Goal: Transaction & Acquisition: Purchase product/service

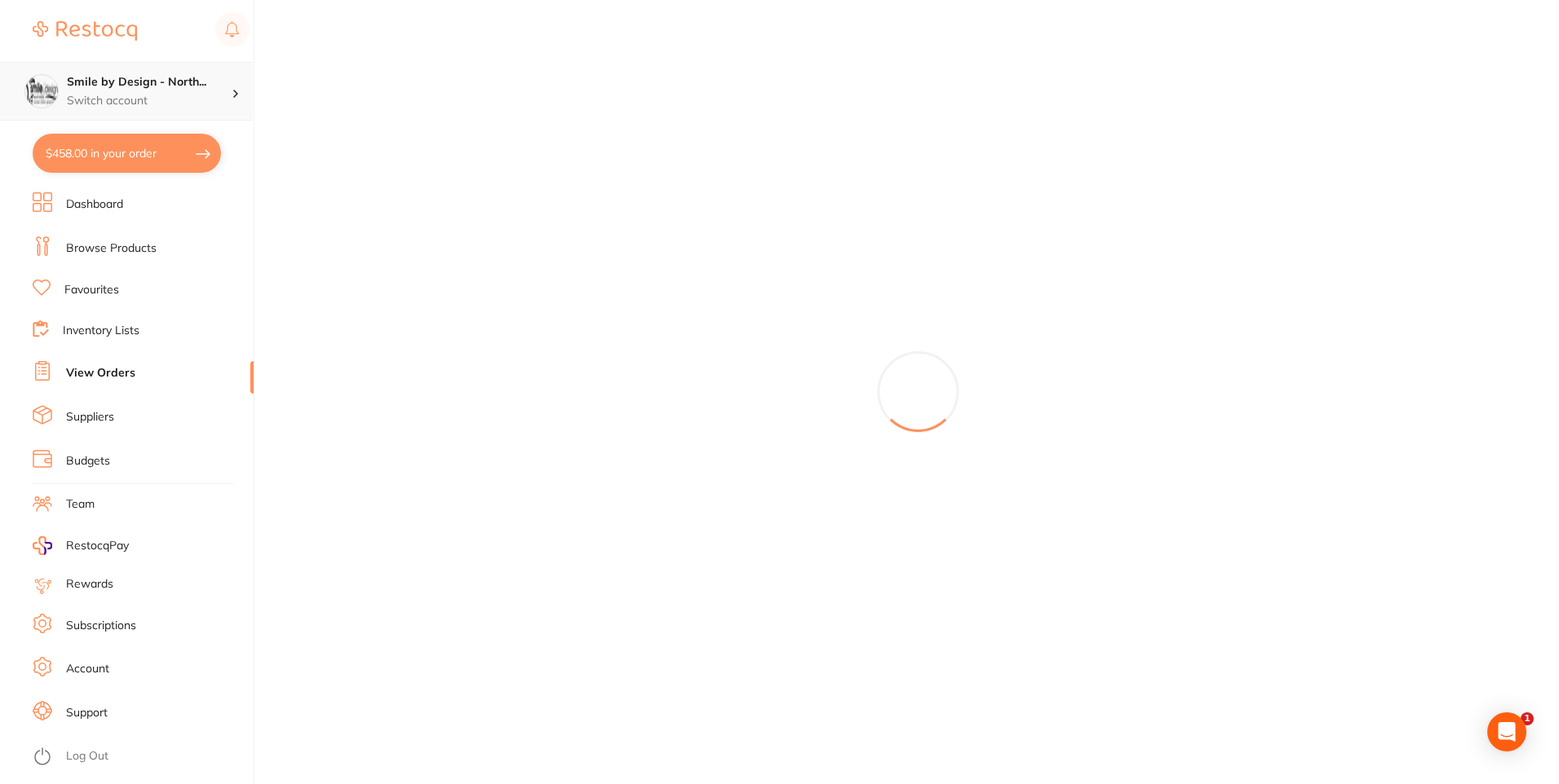
click at [206, 86] on h4 "Smile by Design - North..." at bounding box center [149, 82] width 164 height 16
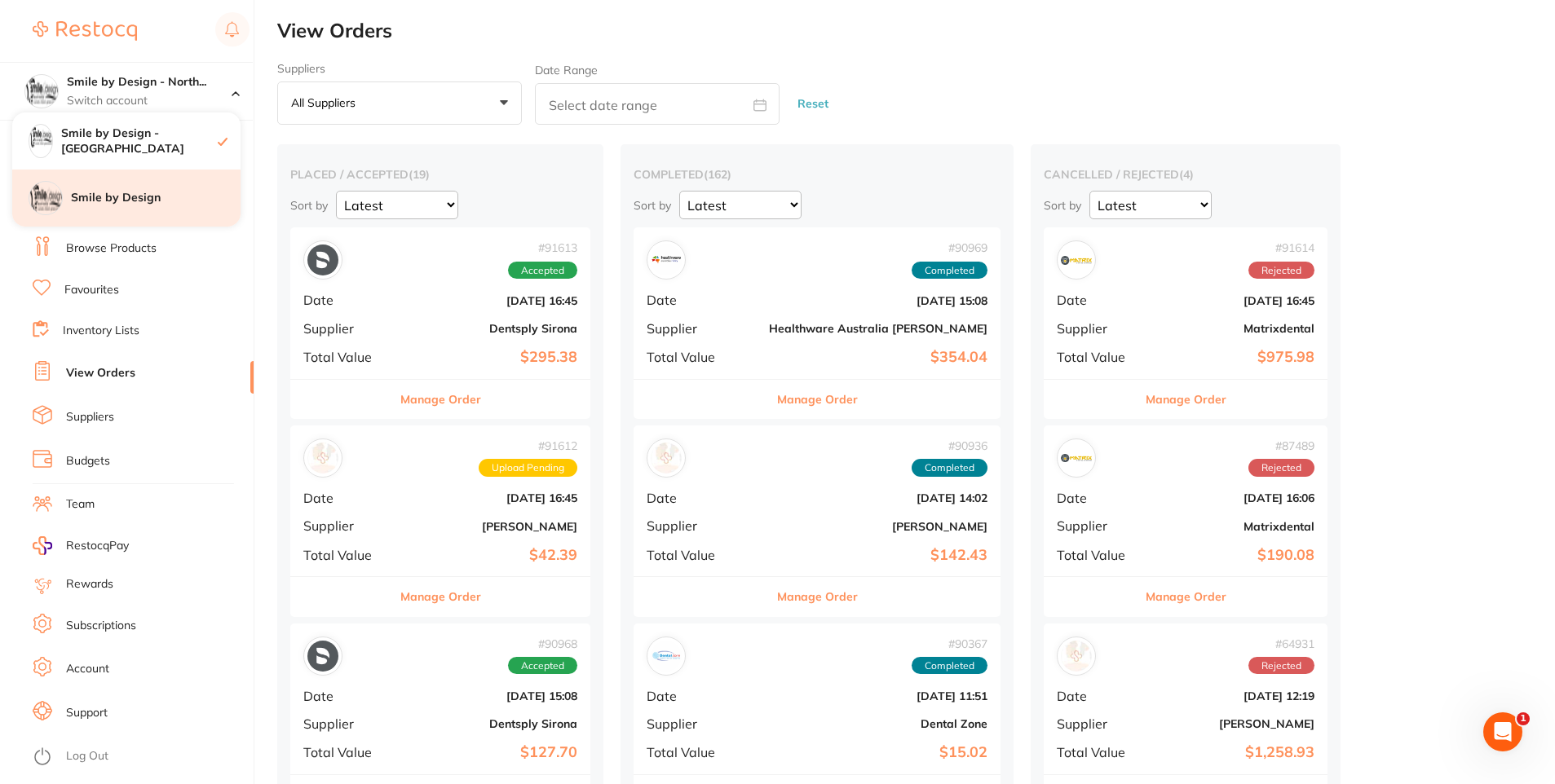
click at [193, 194] on h4 "Smile by Design" at bounding box center [156, 198] width 169 height 16
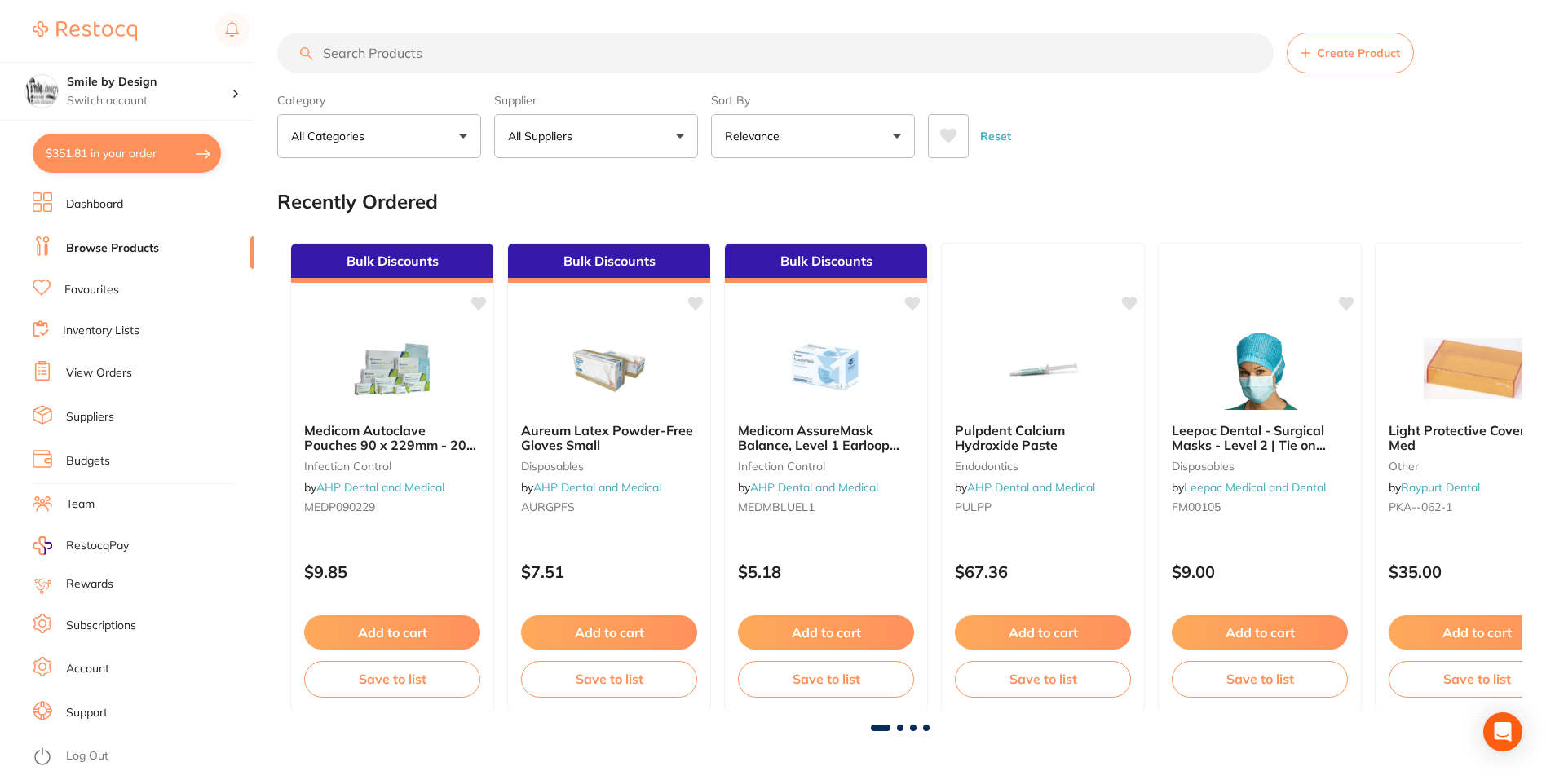
click at [363, 49] on input "search" at bounding box center [775, 53] width 997 height 40
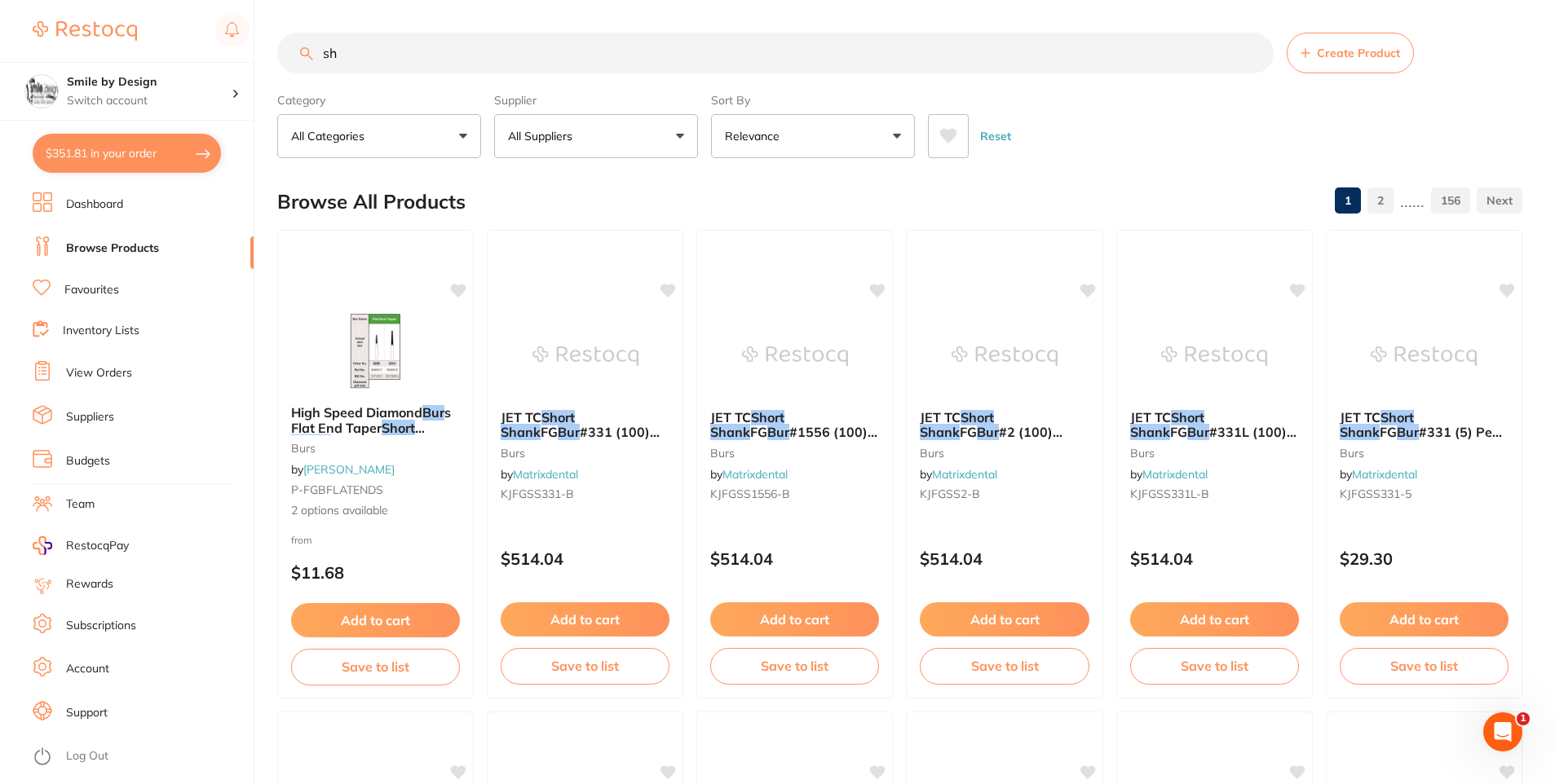
type input "s"
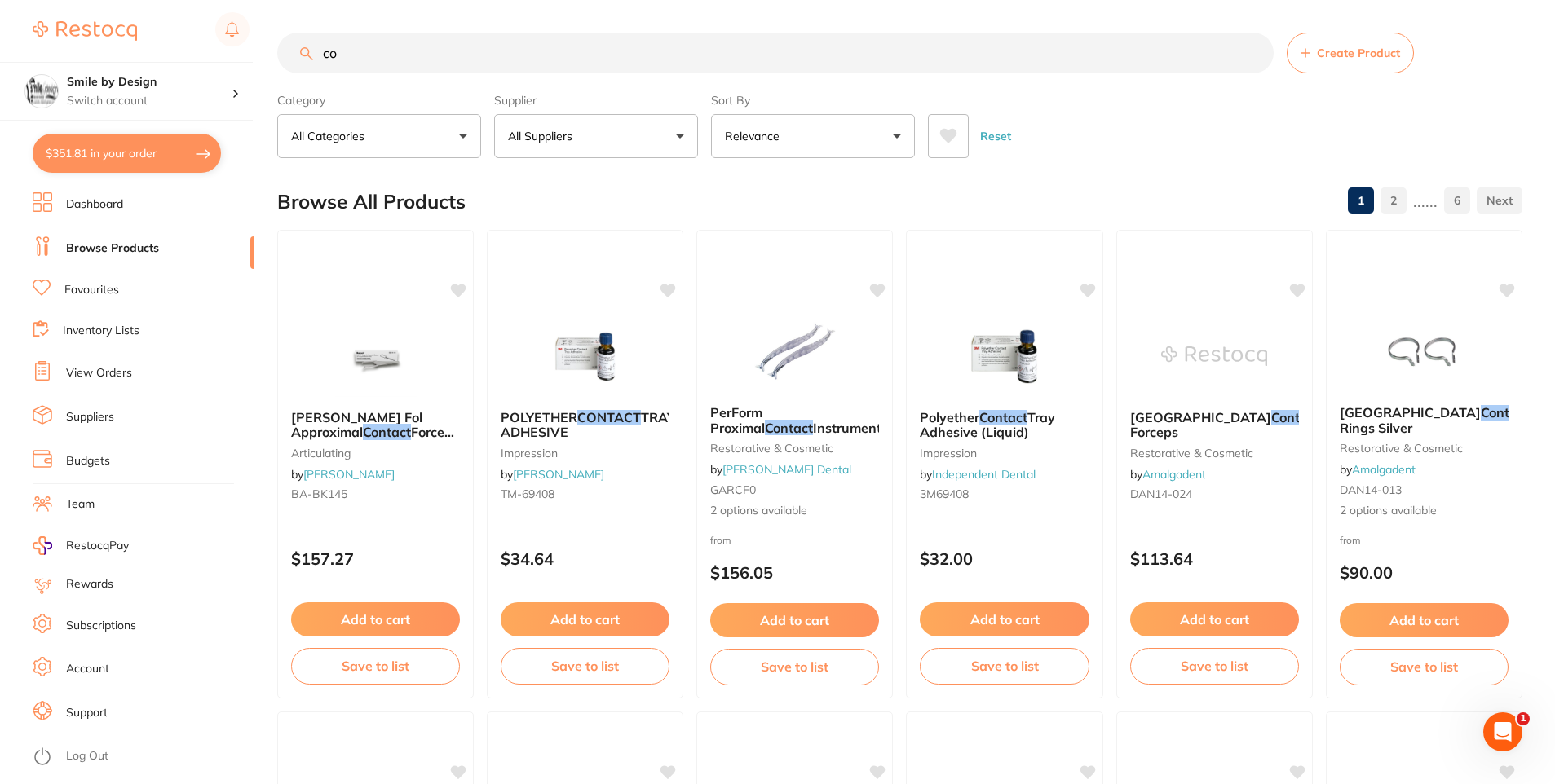
type input "c"
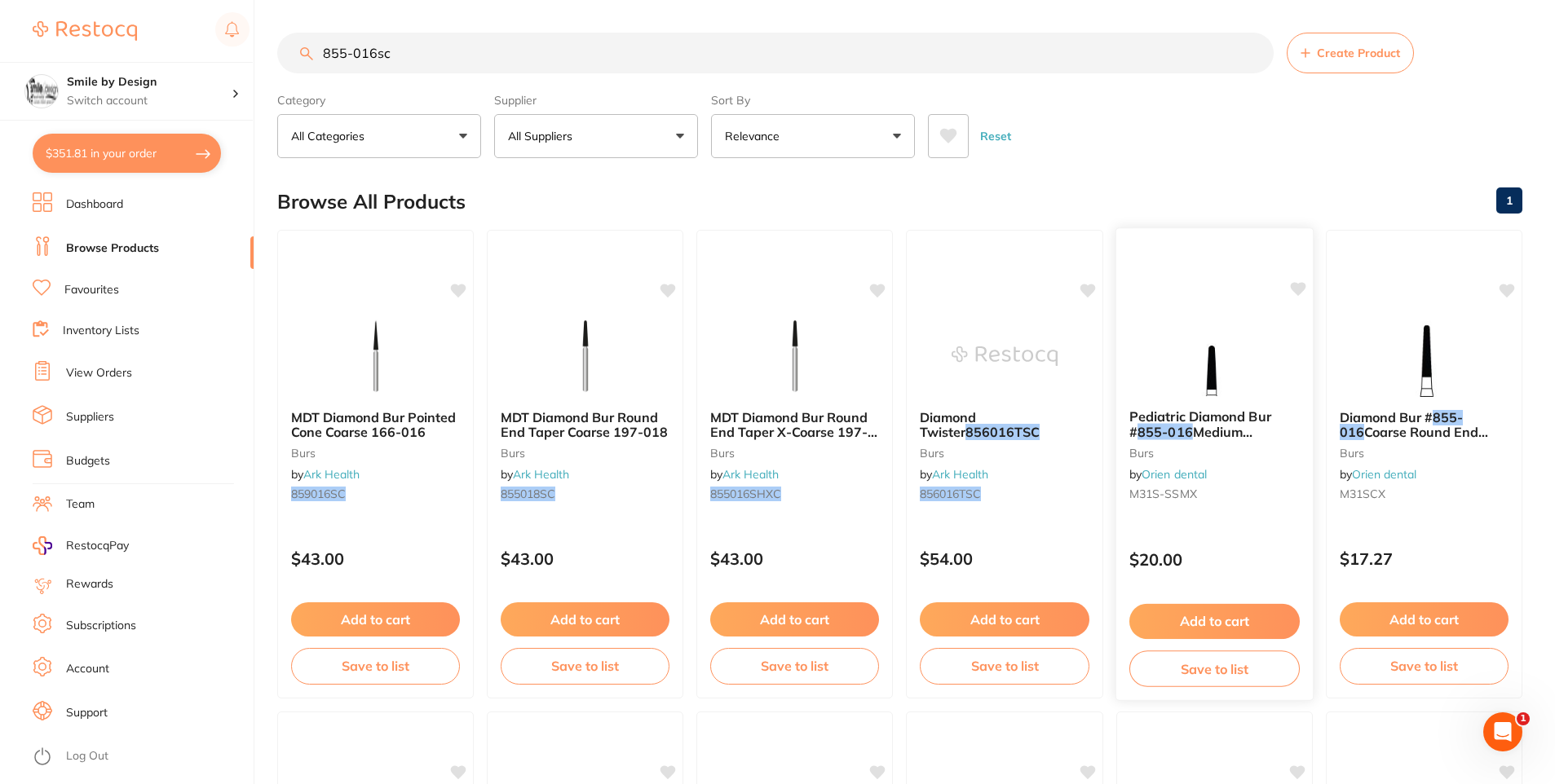
type input "855-016sc"
click at [1223, 433] on span "Medium Short Round Taper FG, Pack 6" at bounding box center [1204, 447] width 151 height 46
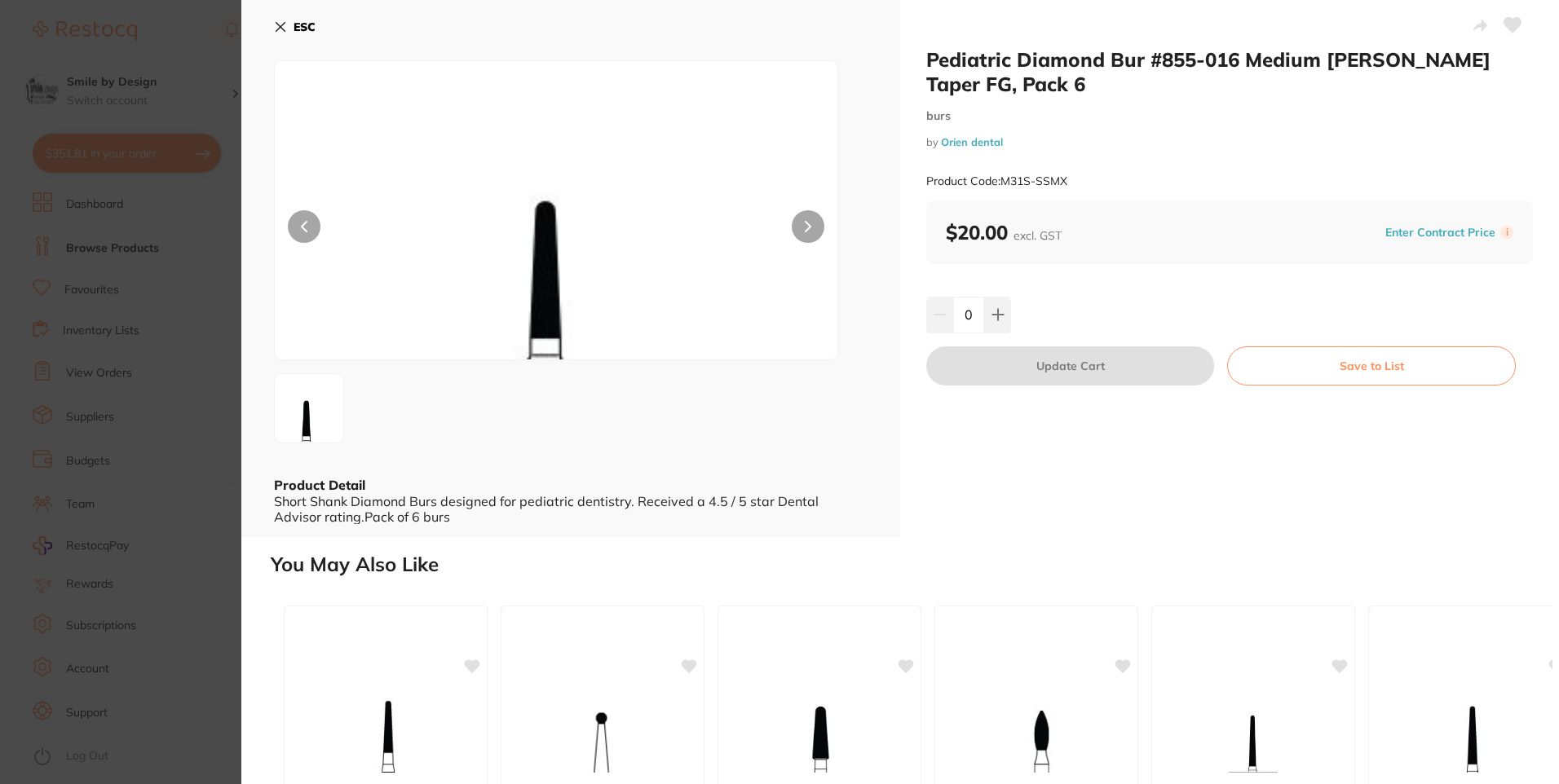
click at [274, 14] on button "ESC" at bounding box center [294, 27] width 41 height 28
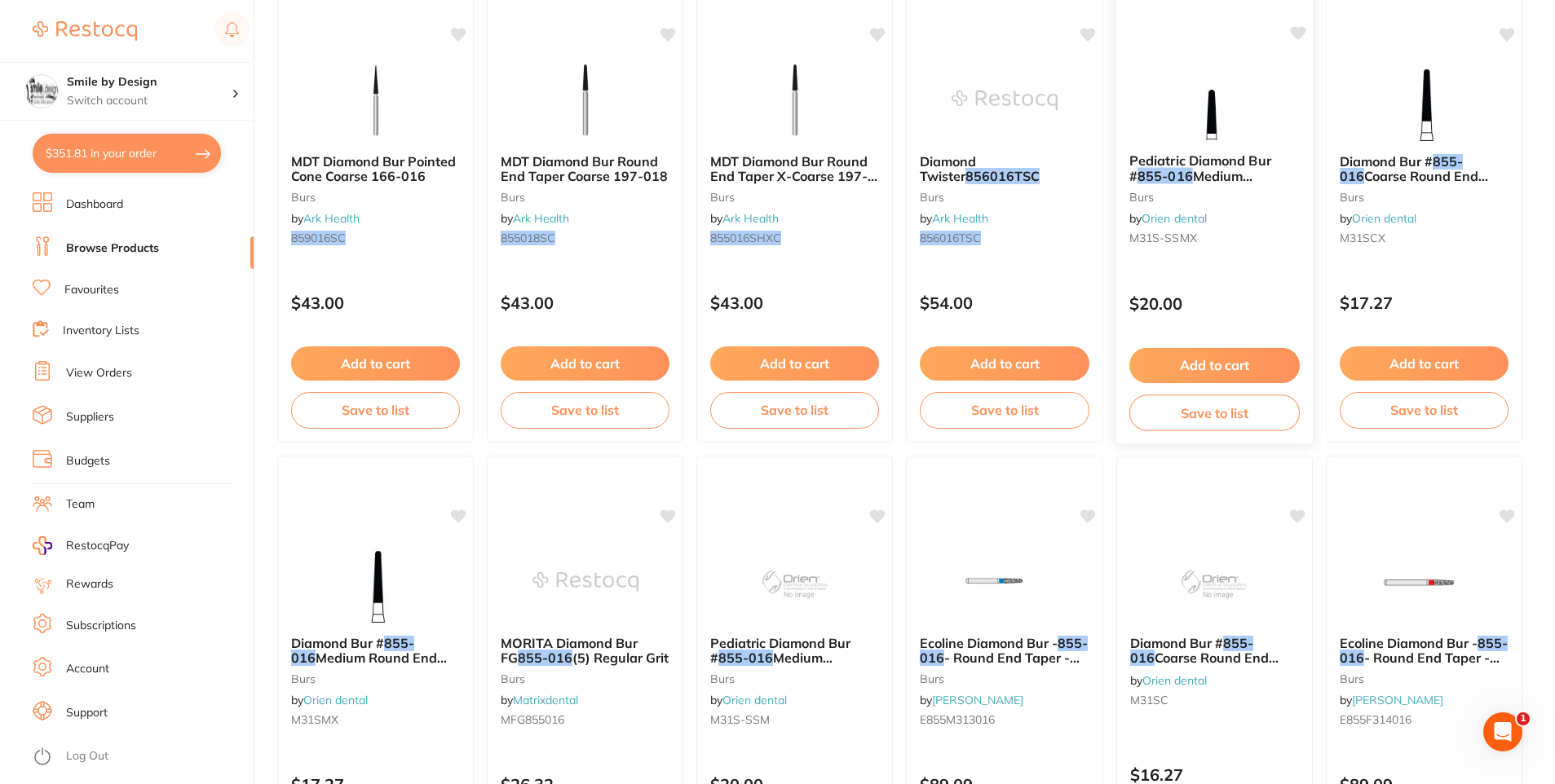
scroll to position [164, 0]
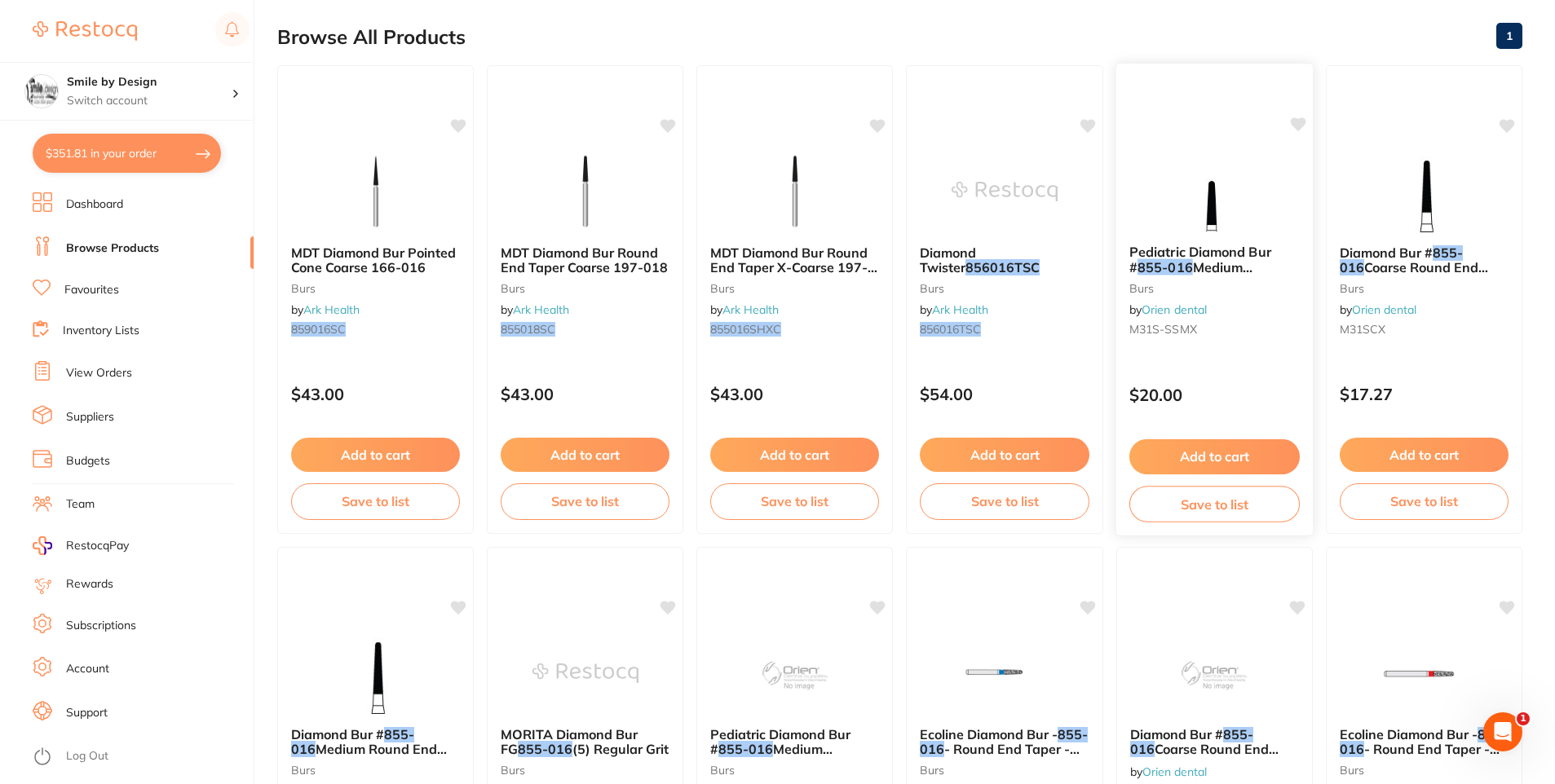
click at [1216, 264] on span "Medium Short Round Taper FG, Pack 6" at bounding box center [1204, 282] width 151 height 46
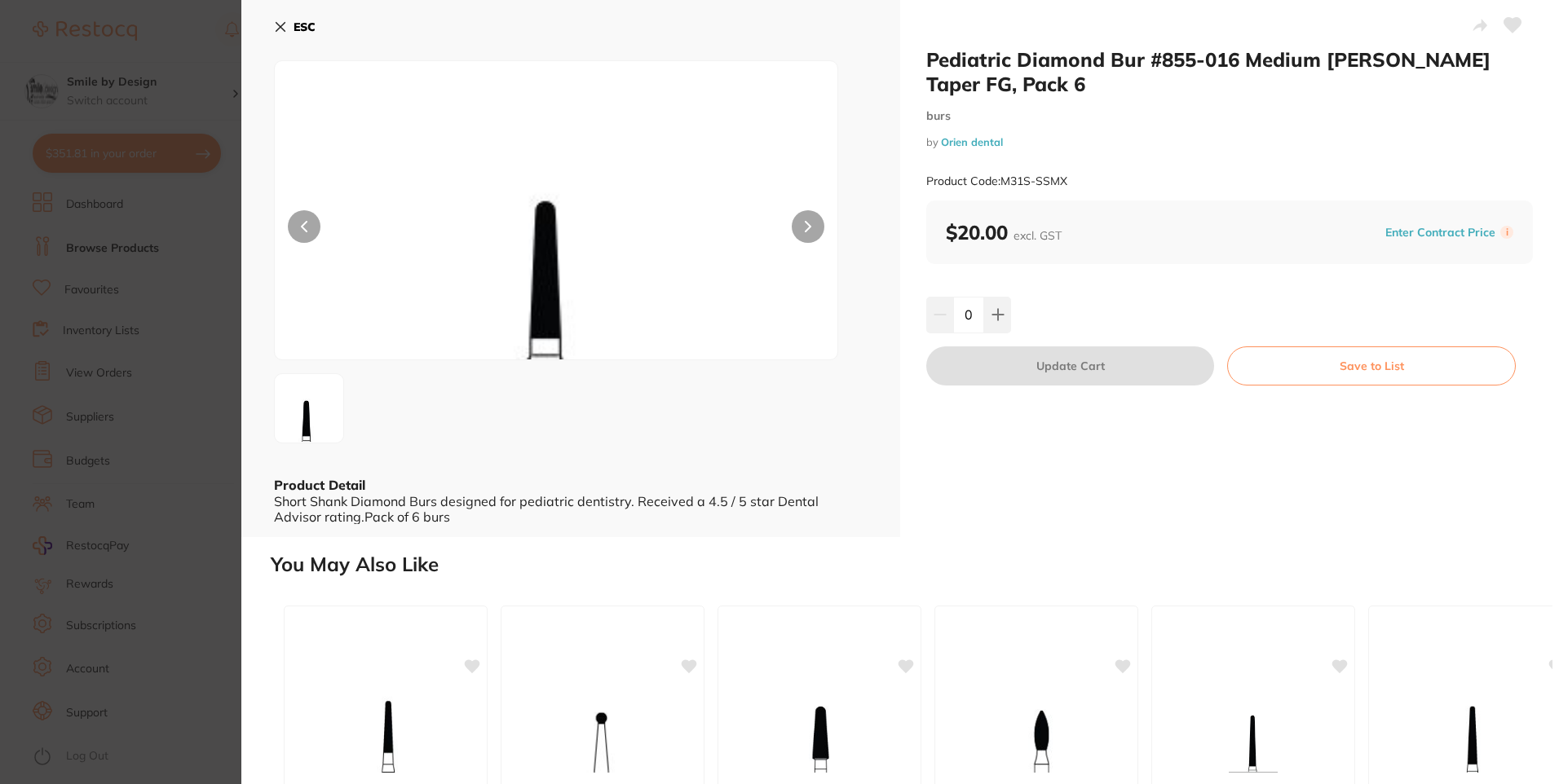
click at [287, 26] on button "ESC" at bounding box center [294, 27] width 41 height 28
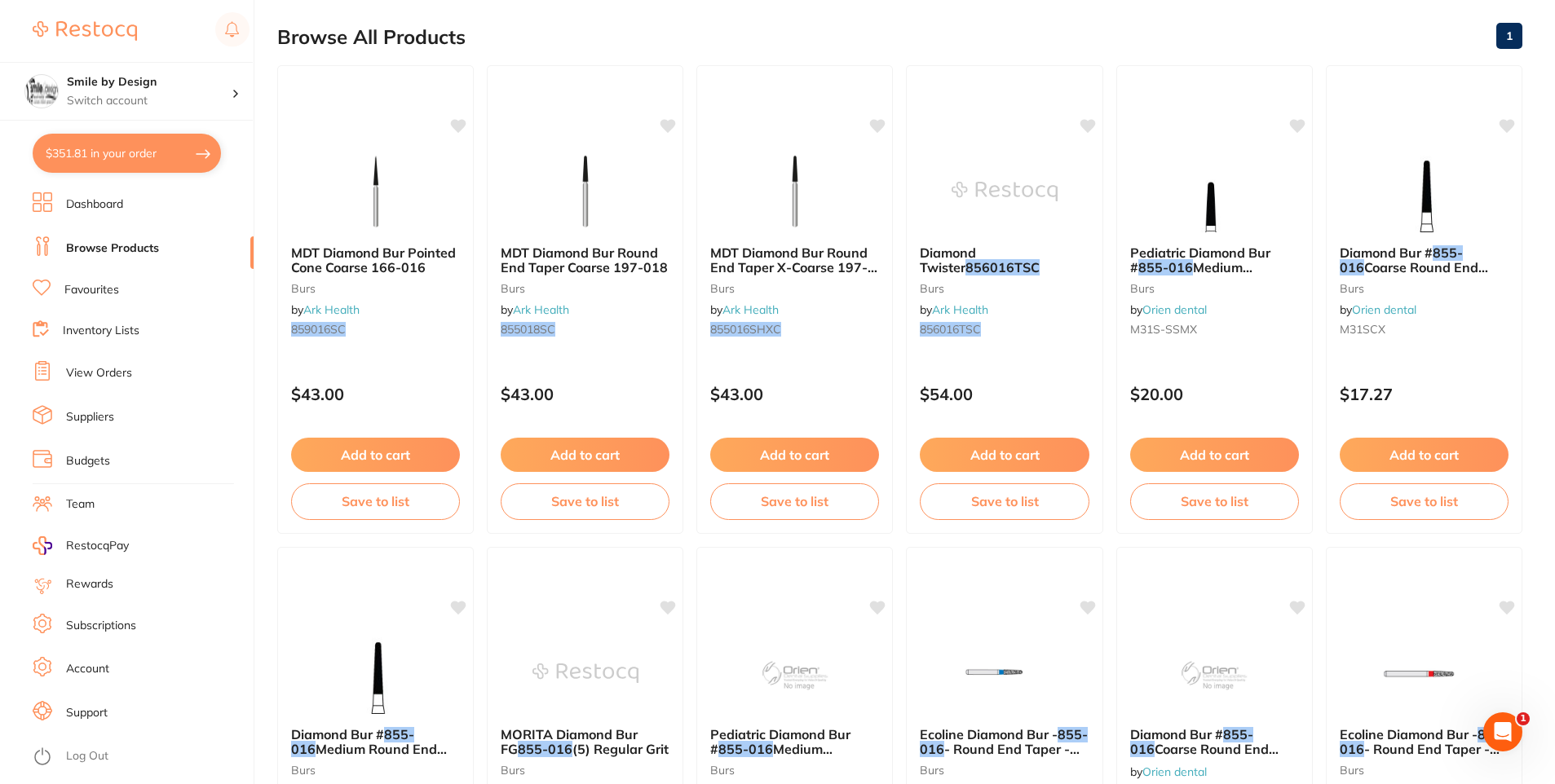
click at [89, 286] on link "Favourites" at bounding box center [91, 290] width 55 height 16
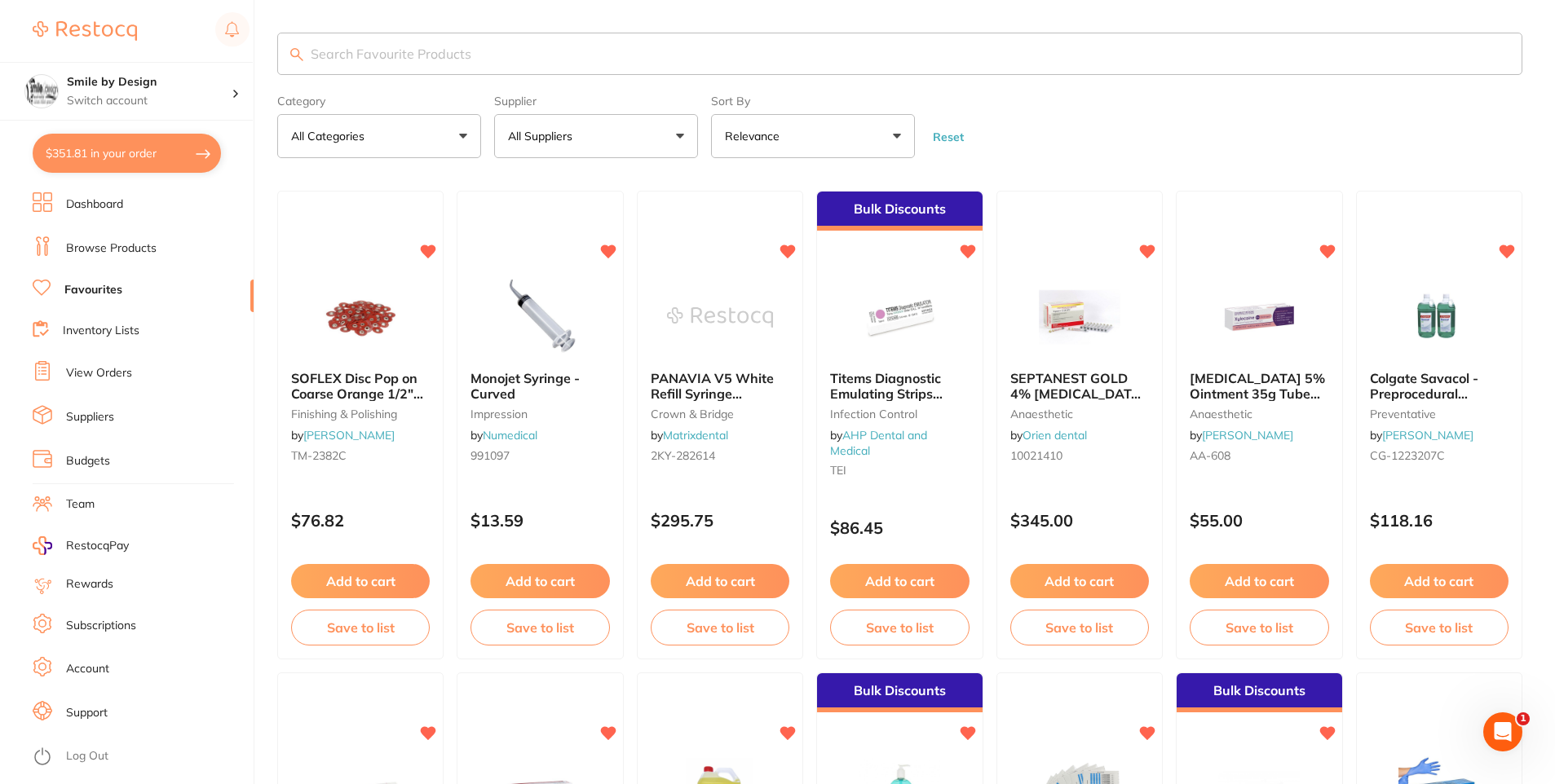
click at [558, 46] on input "search" at bounding box center [900, 54] width 1246 height 42
type input "70x230"
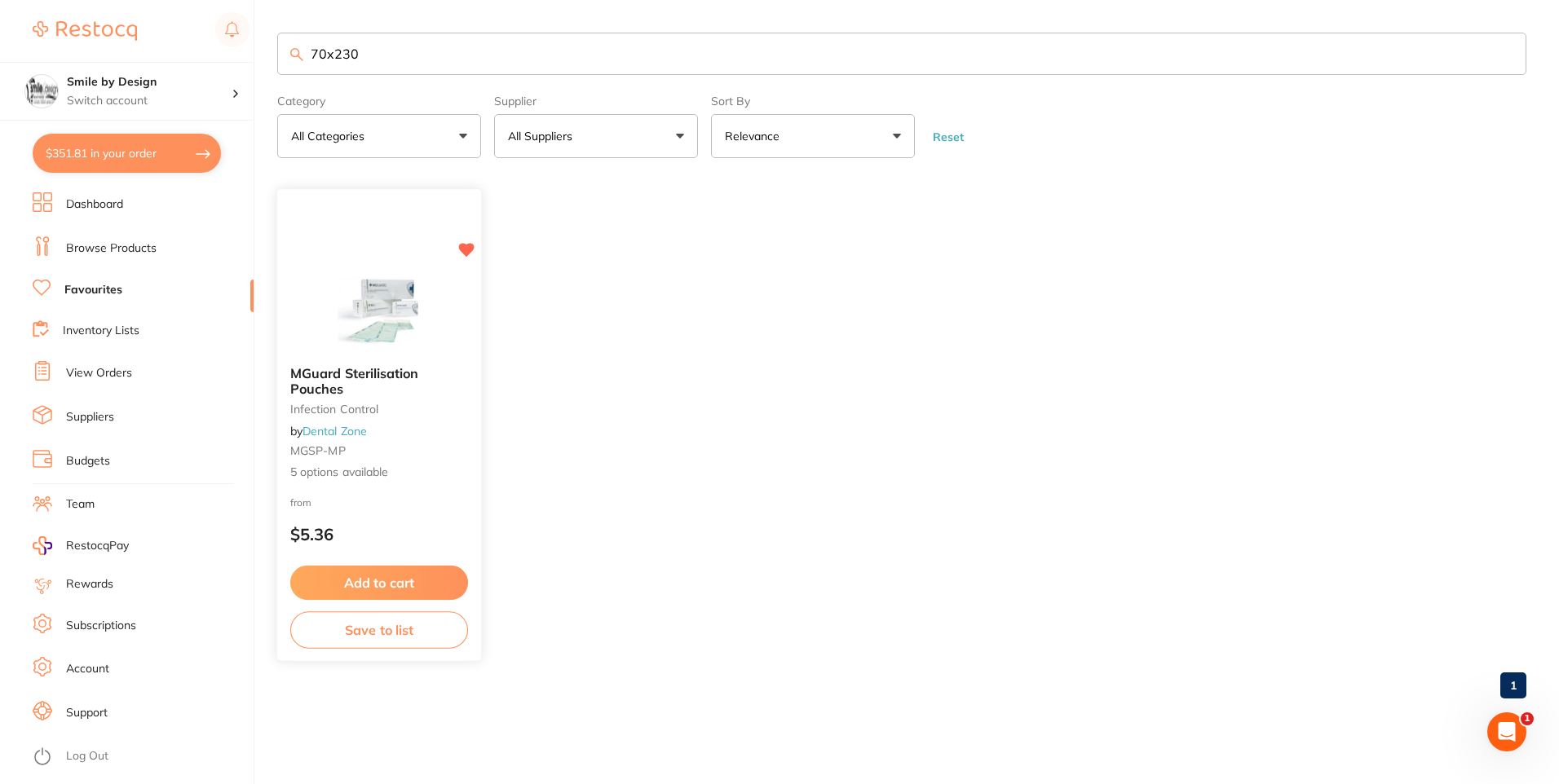
click at [357, 398] on div "MGuard Sterilisation Pouches Infection Control by Dental Zone MGSP-MP 5 options…" at bounding box center [379, 423] width 204 height 141
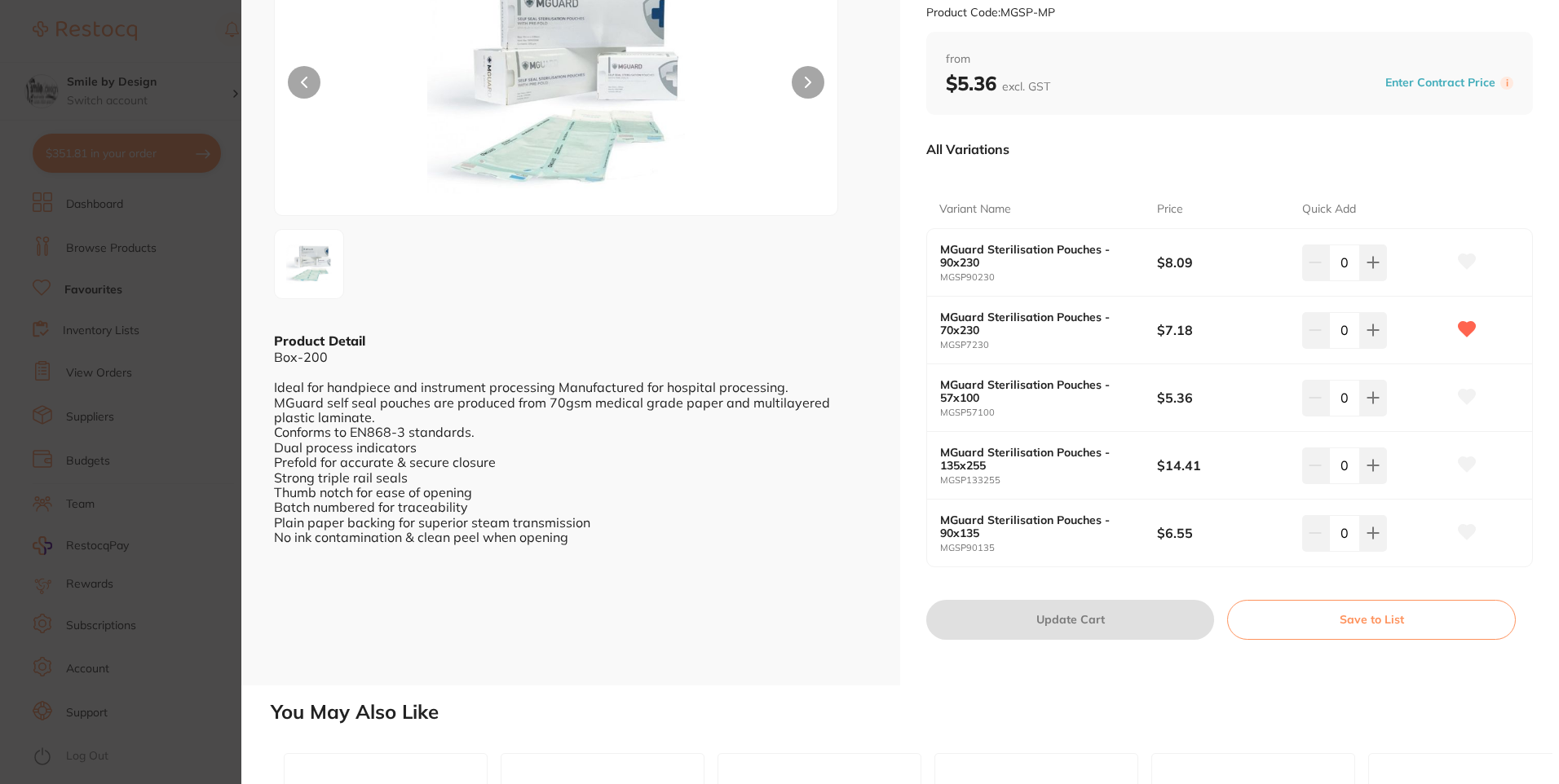
scroll to position [163, 0]
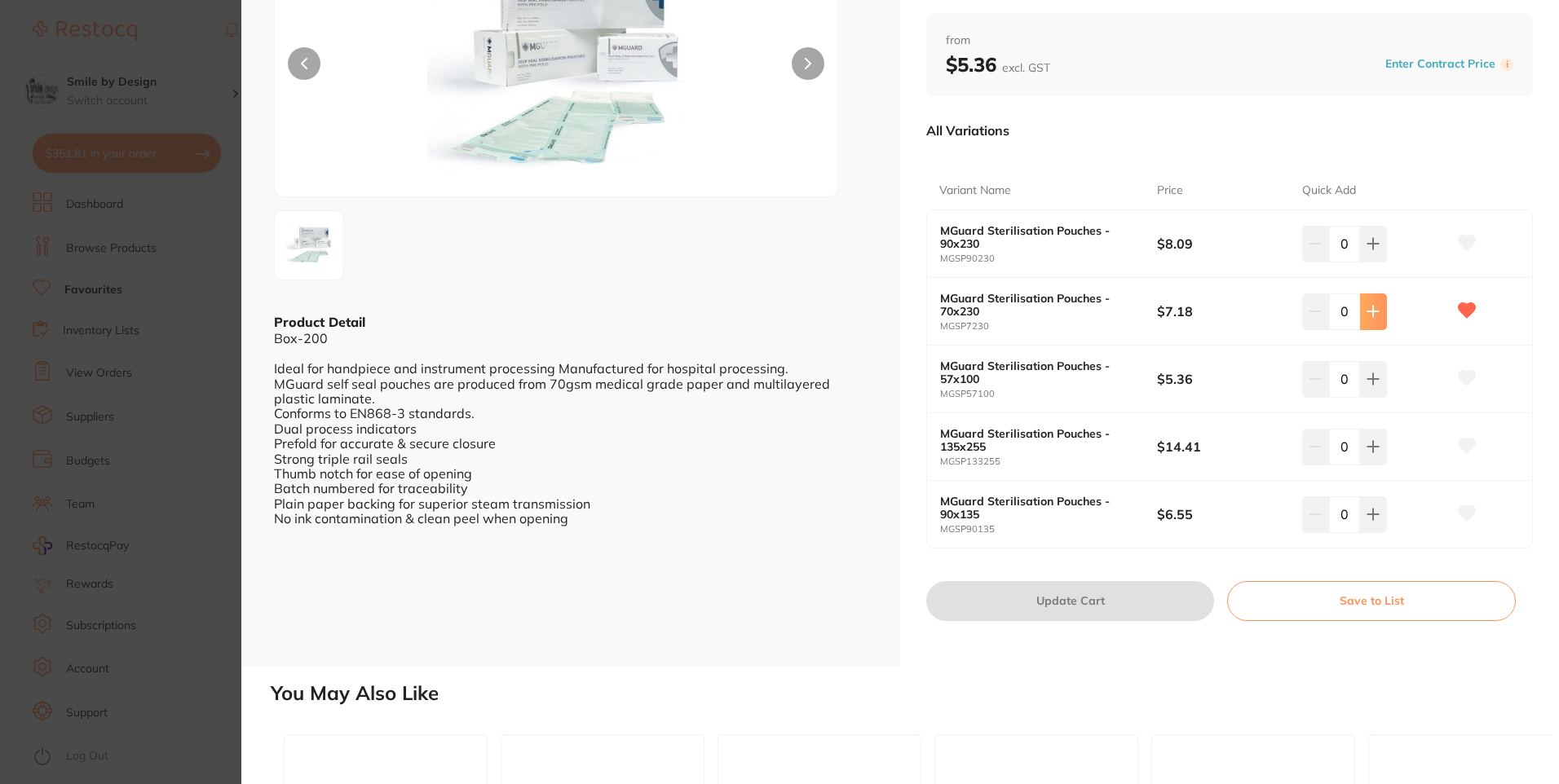
click at [1367, 310] on icon at bounding box center [1373, 311] width 13 height 13
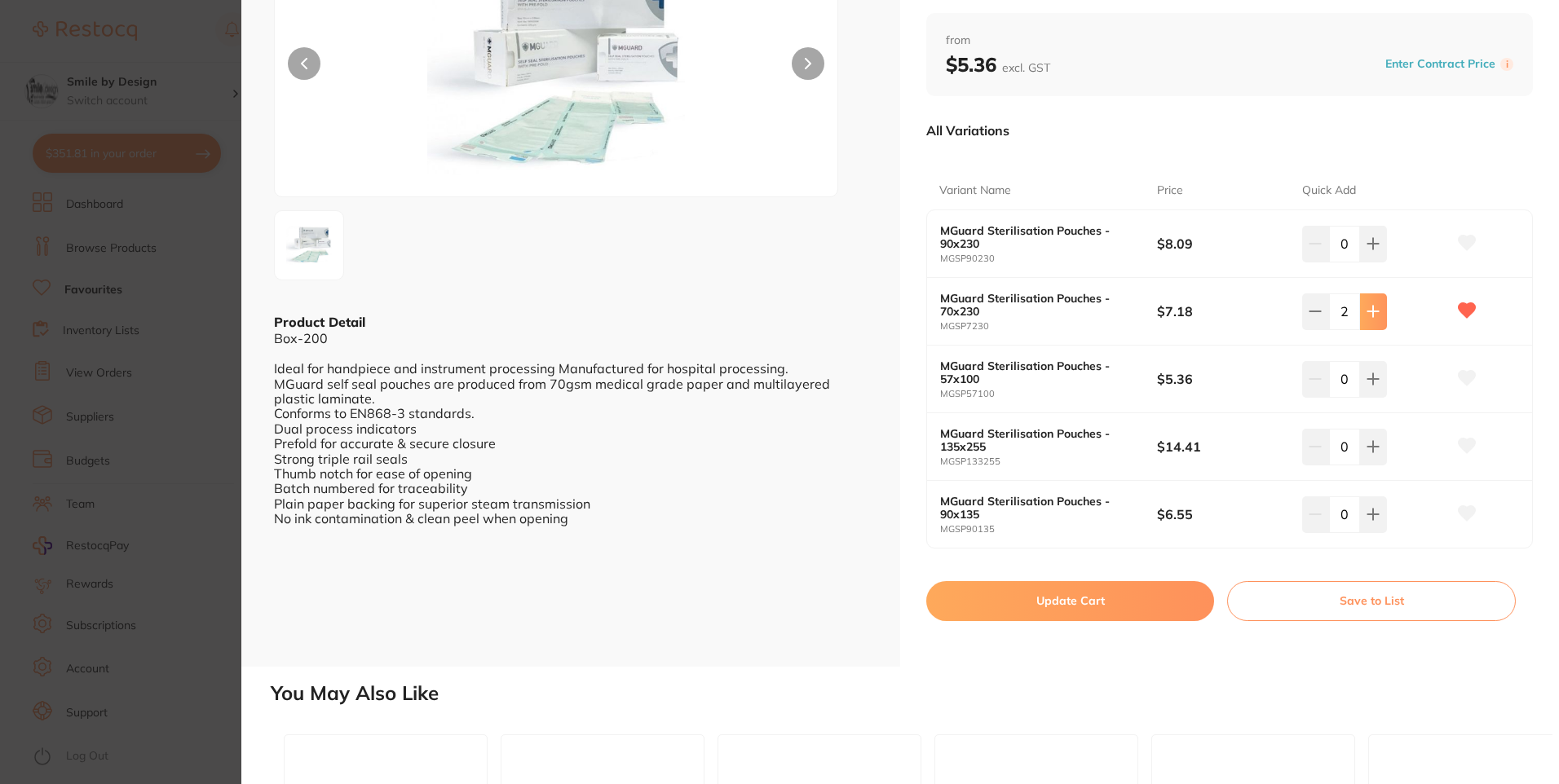
click at [1367, 310] on icon at bounding box center [1373, 311] width 13 height 13
type input "4"
click at [1106, 605] on button "Update Cart" at bounding box center [1070, 600] width 287 height 39
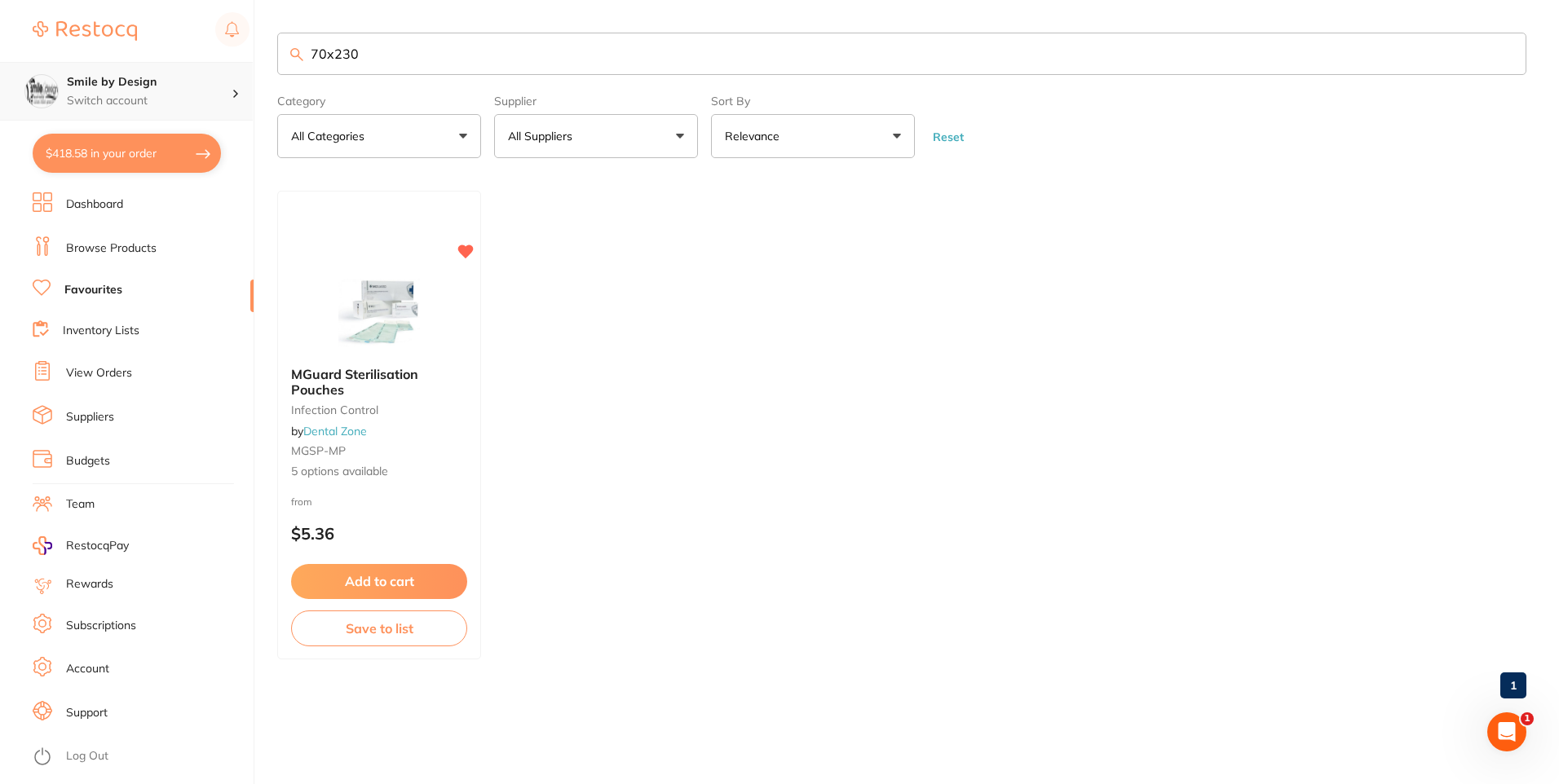
drag, startPoint x: 438, startPoint y: 44, endPoint x: 211, endPoint y: 76, distance: 229.2
click at [307, 76] on section "70x230 Category All Categories All Categories Infection Control Clear Category …" at bounding box center [902, 95] width 1250 height 126
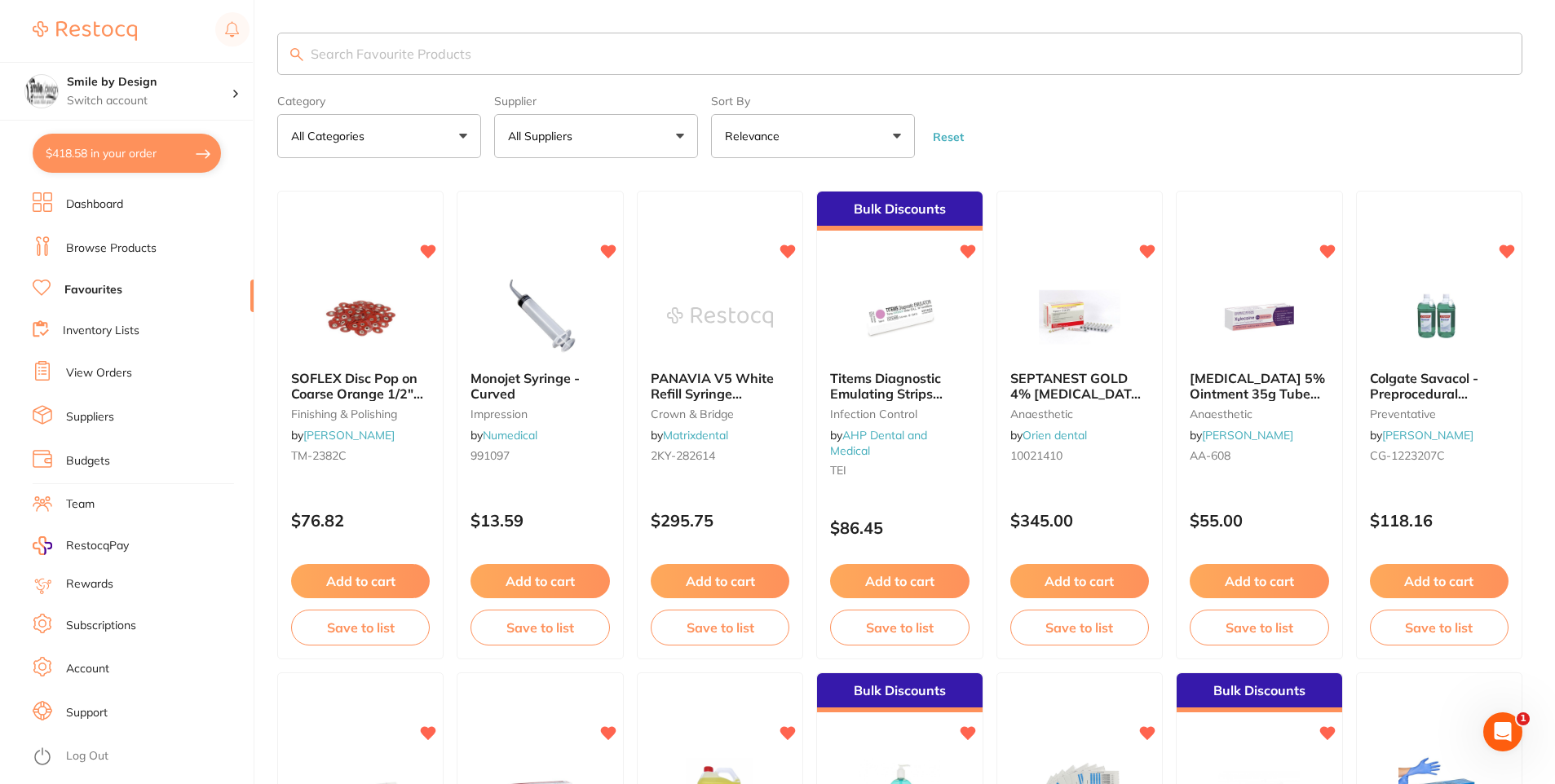
click at [388, 73] on input "search" at bounding box center [900, 54] width 1246 height 42
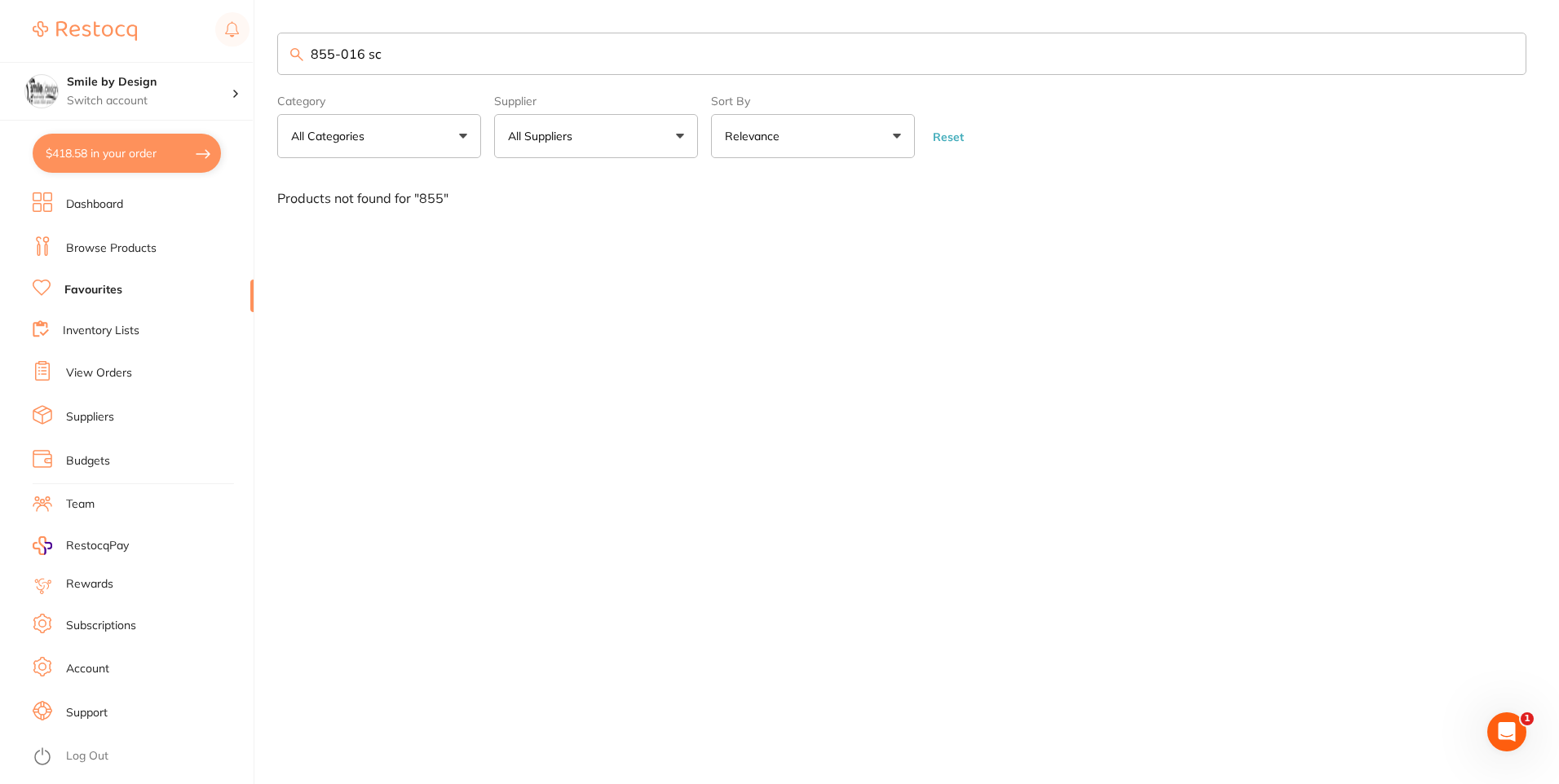
type input "855-016 sc"
click at [115, 251] on link "Browse Products" at bounding box center [111, 248] width 90 height 16
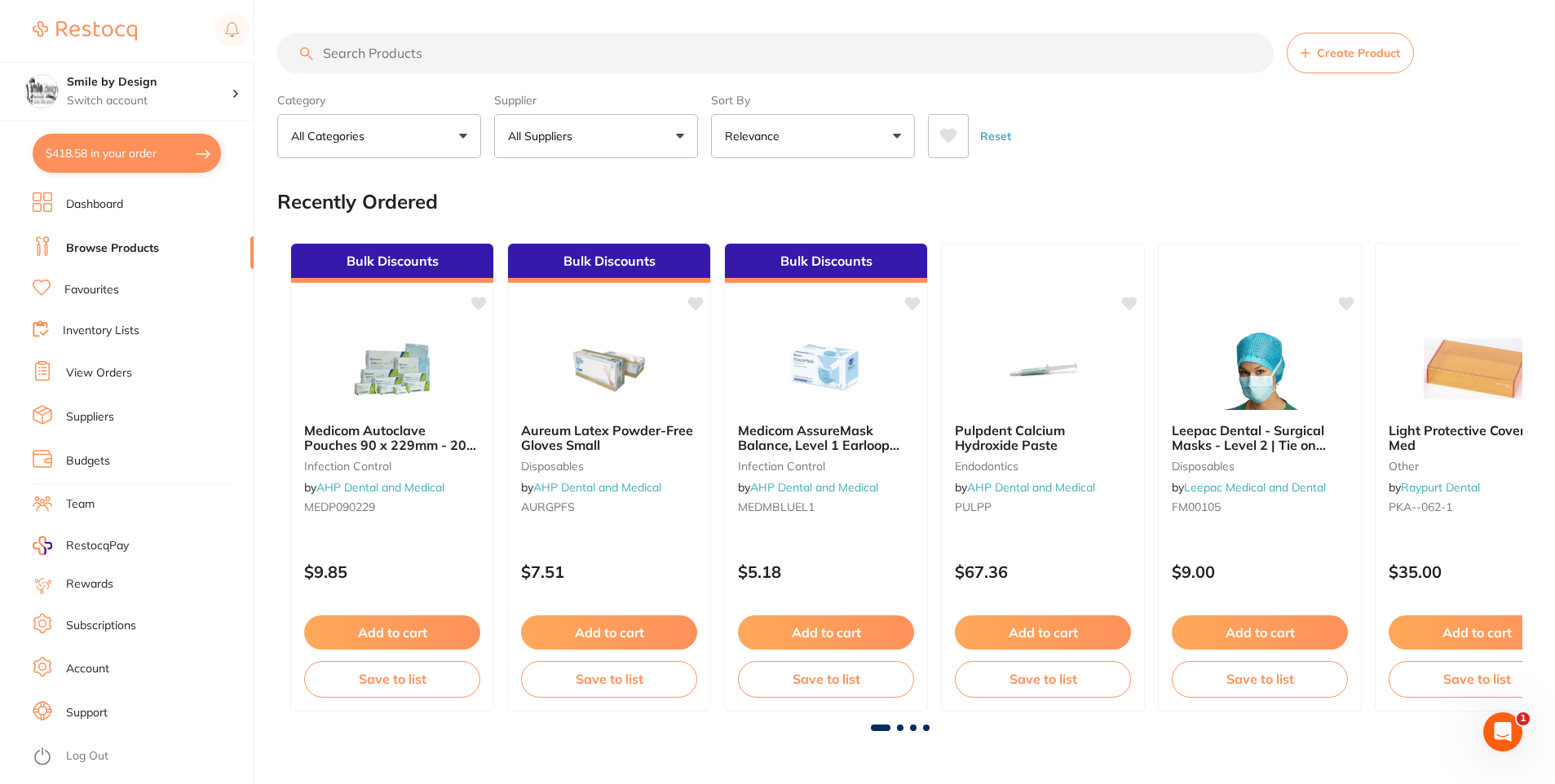
click at [579, 70] on input "search" at bounding box center [775, 53] width 997 height 40
click at [575, 61] on input "search" at bounding box center [775, 53] width 997 height 40
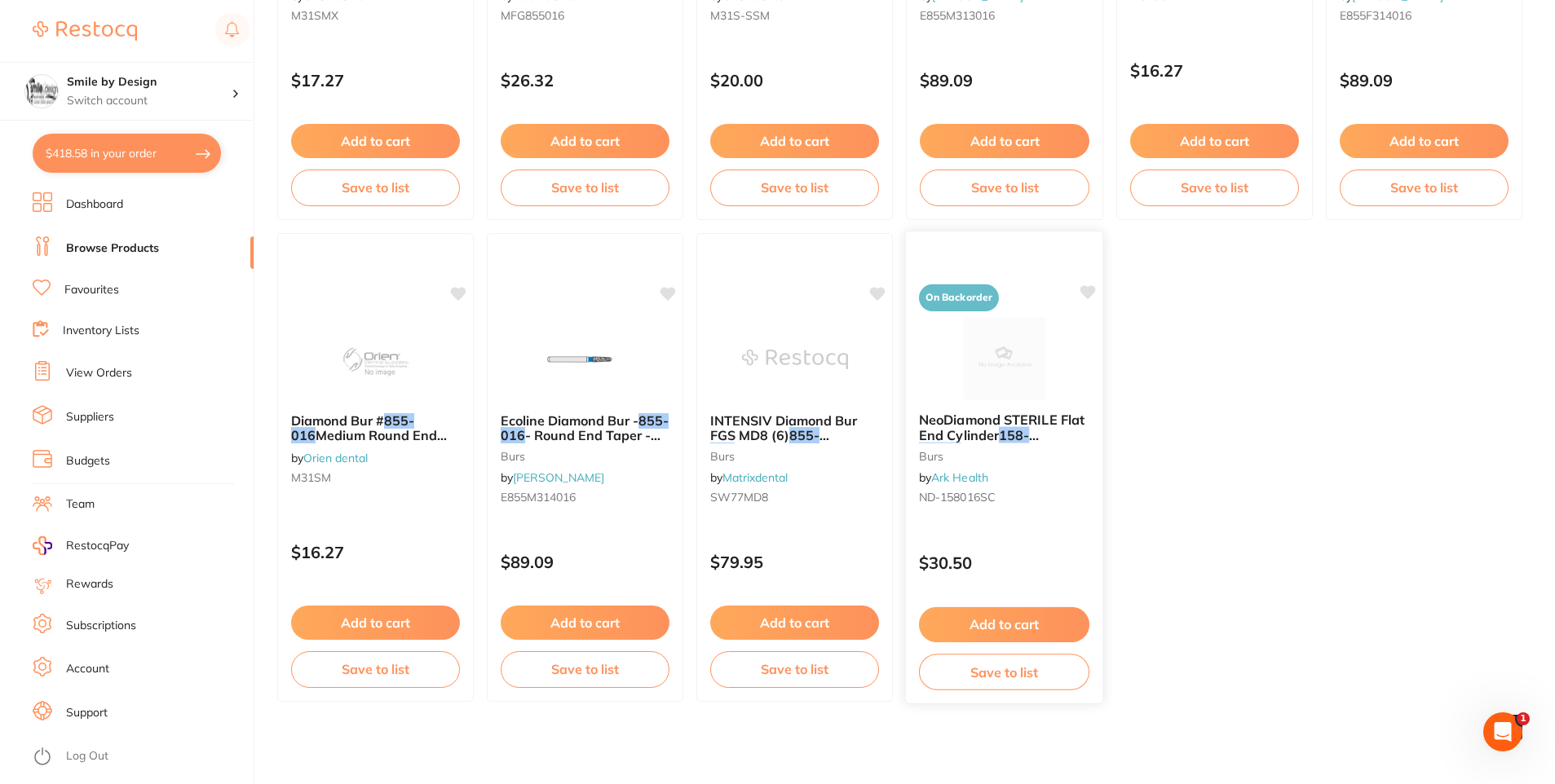
scroll to position [963, 0]
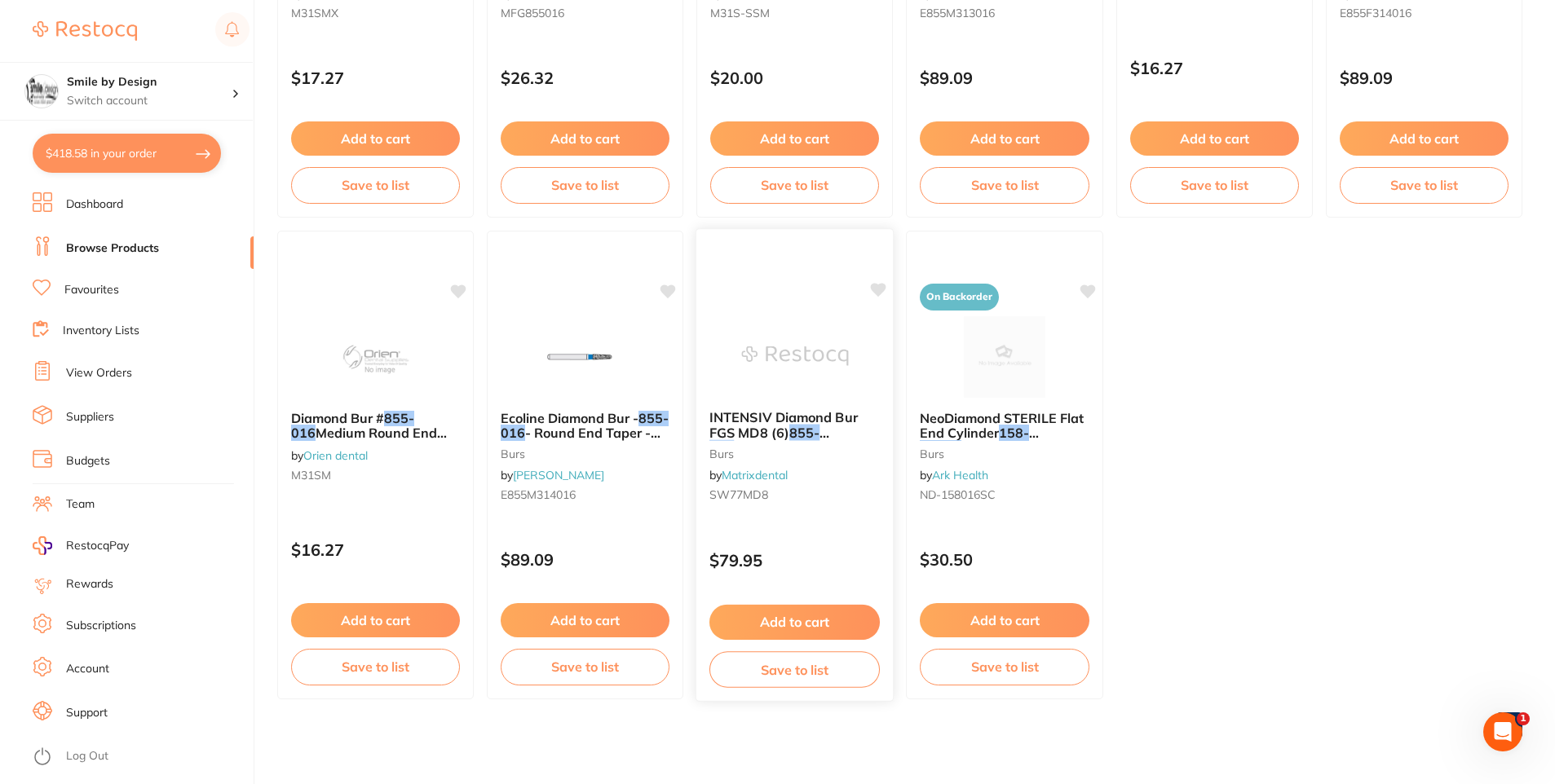
type input "855-016sc"
click at [794, 430] on em "855-016" at bounding box center [764, 440] width 111 height 32
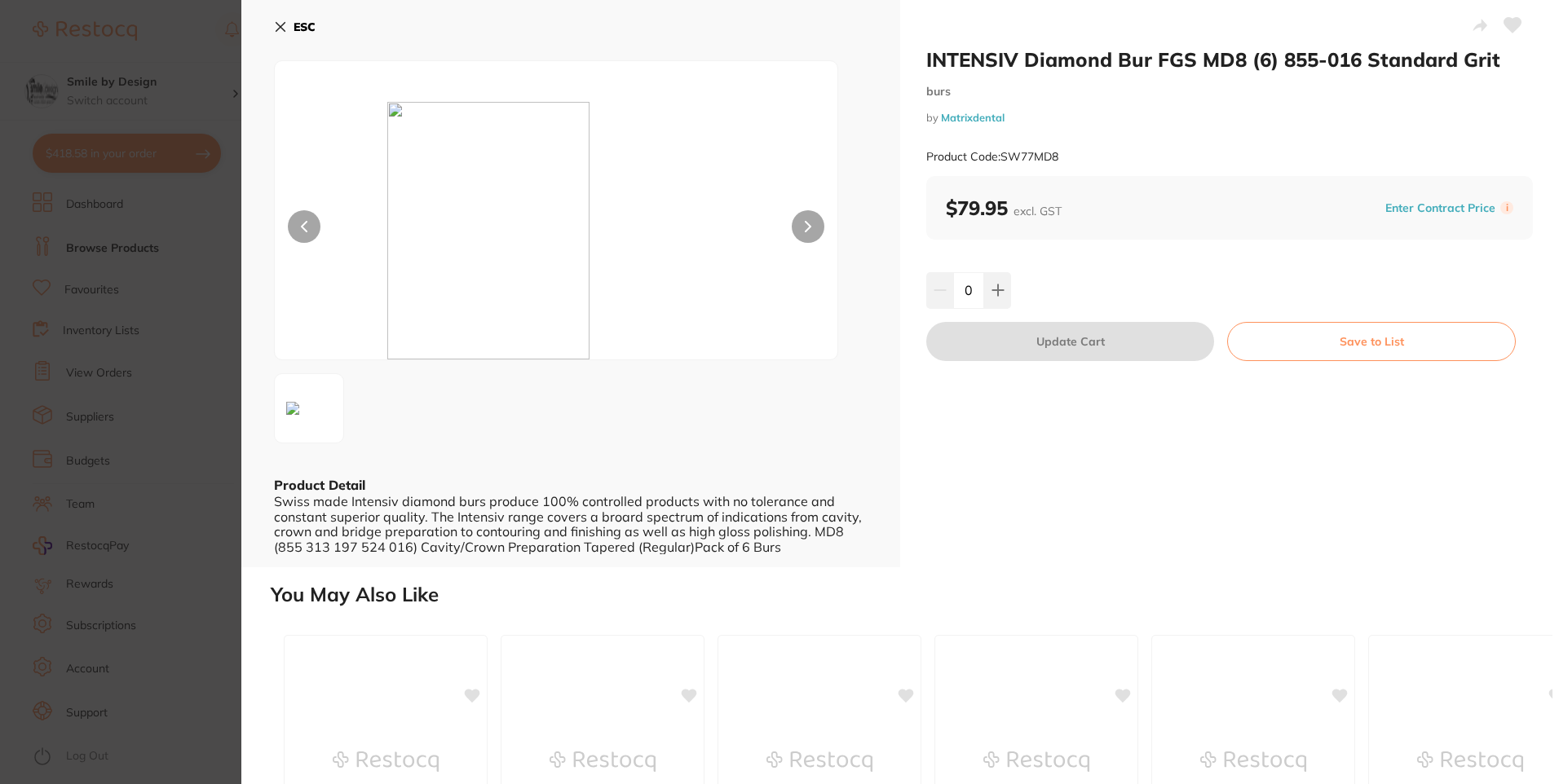
click at [285, 32] on icon at bounding box center [281, 27] width 13 height 13
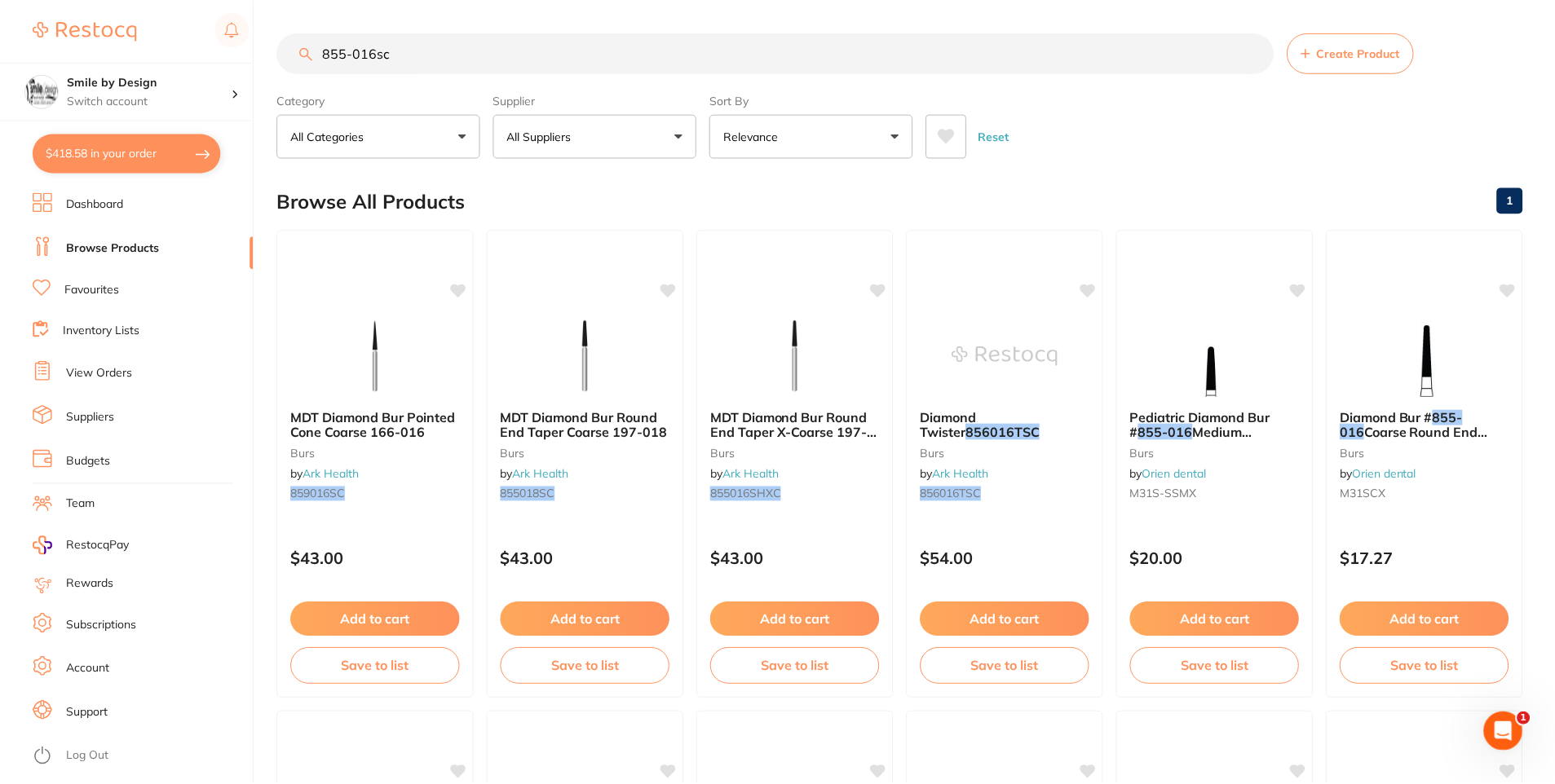
scroll to position [963, 0]
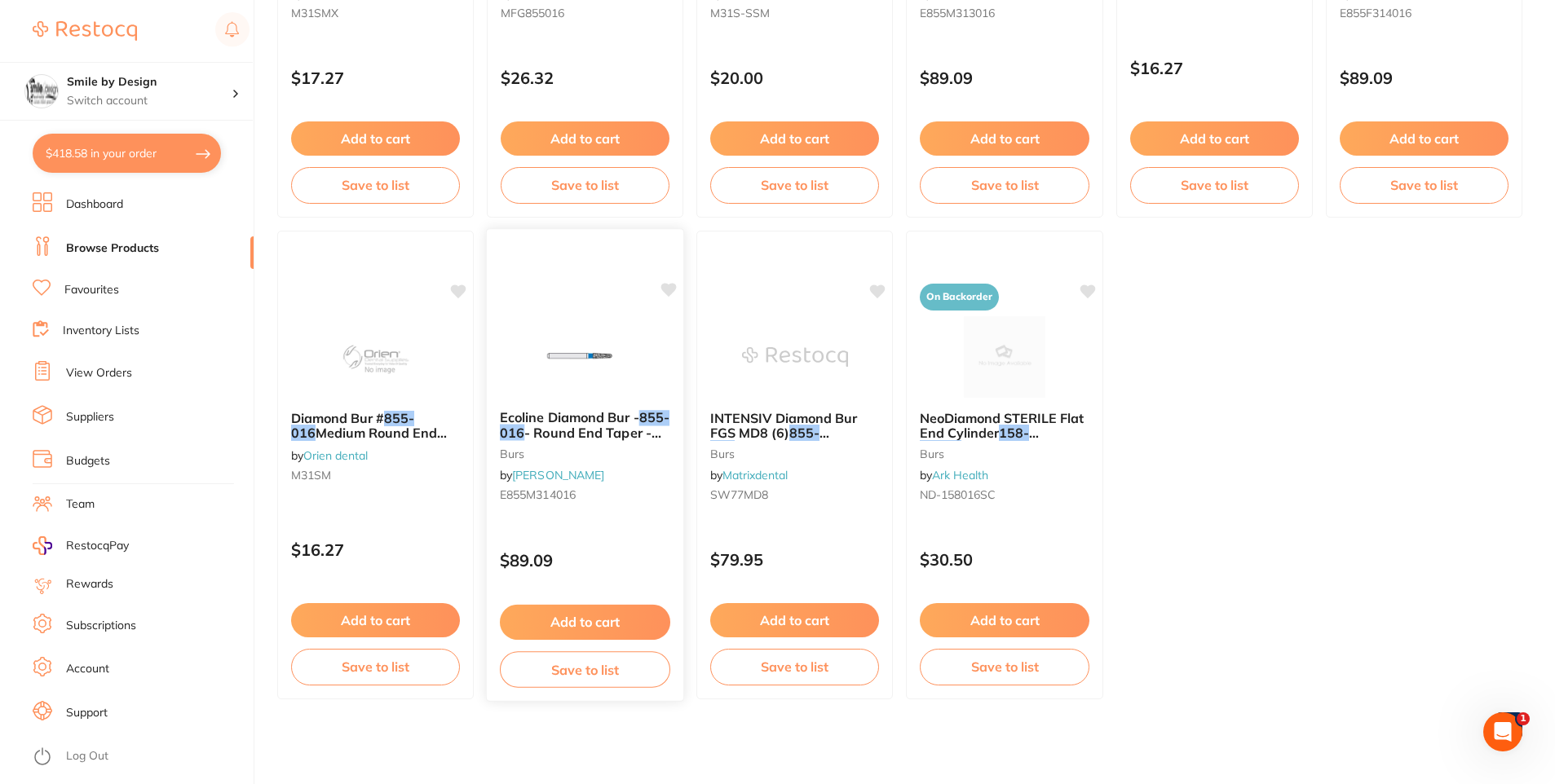
click at [613, 428] on span "- Round End Taper - High Speed, Friction Grip (FG), 50-Pack" at bounding box center [580, 448] width 161 height 46
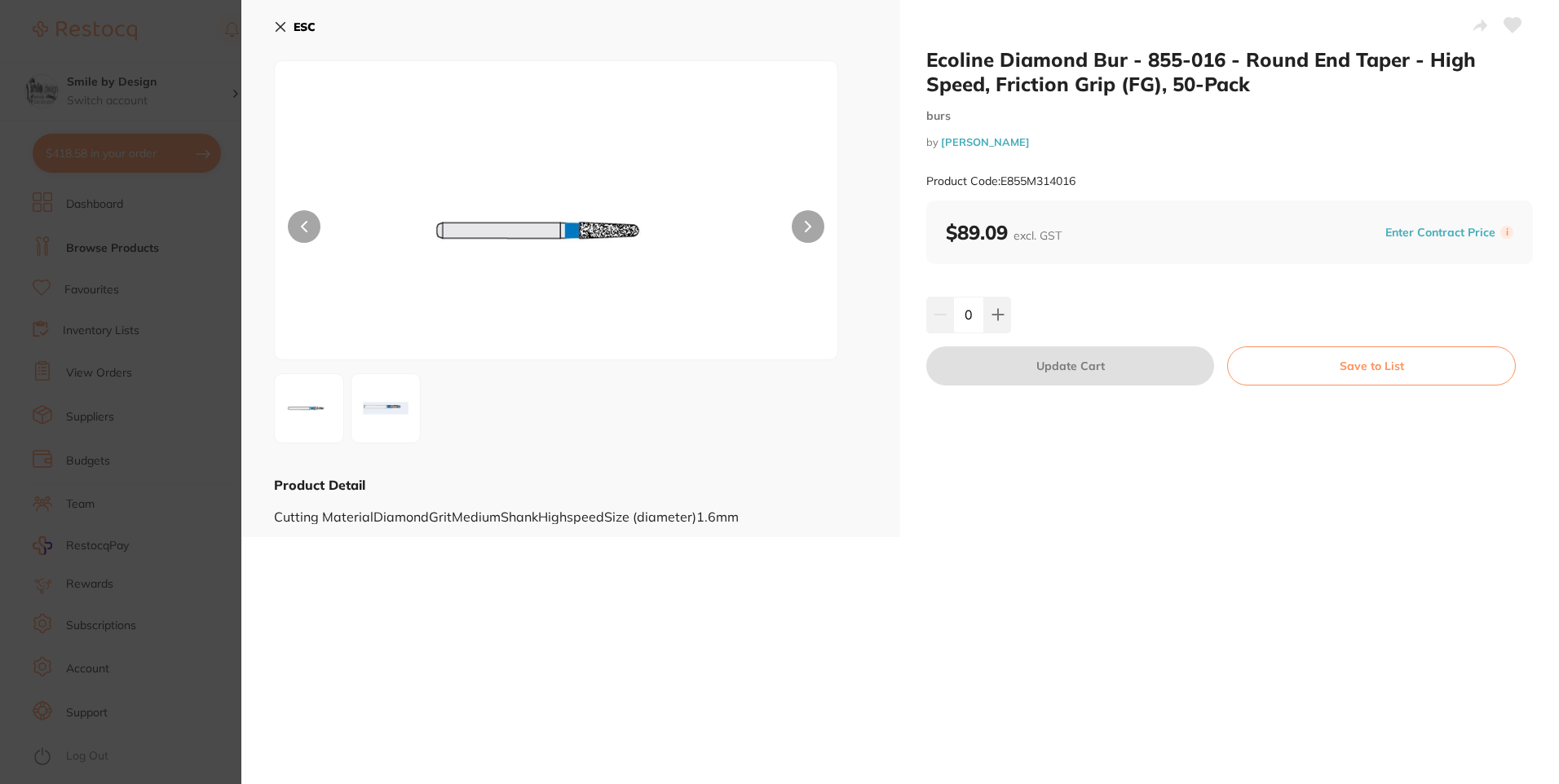
click at [275, 21] on icon at bounding box center [281, 27] width 13 height 13
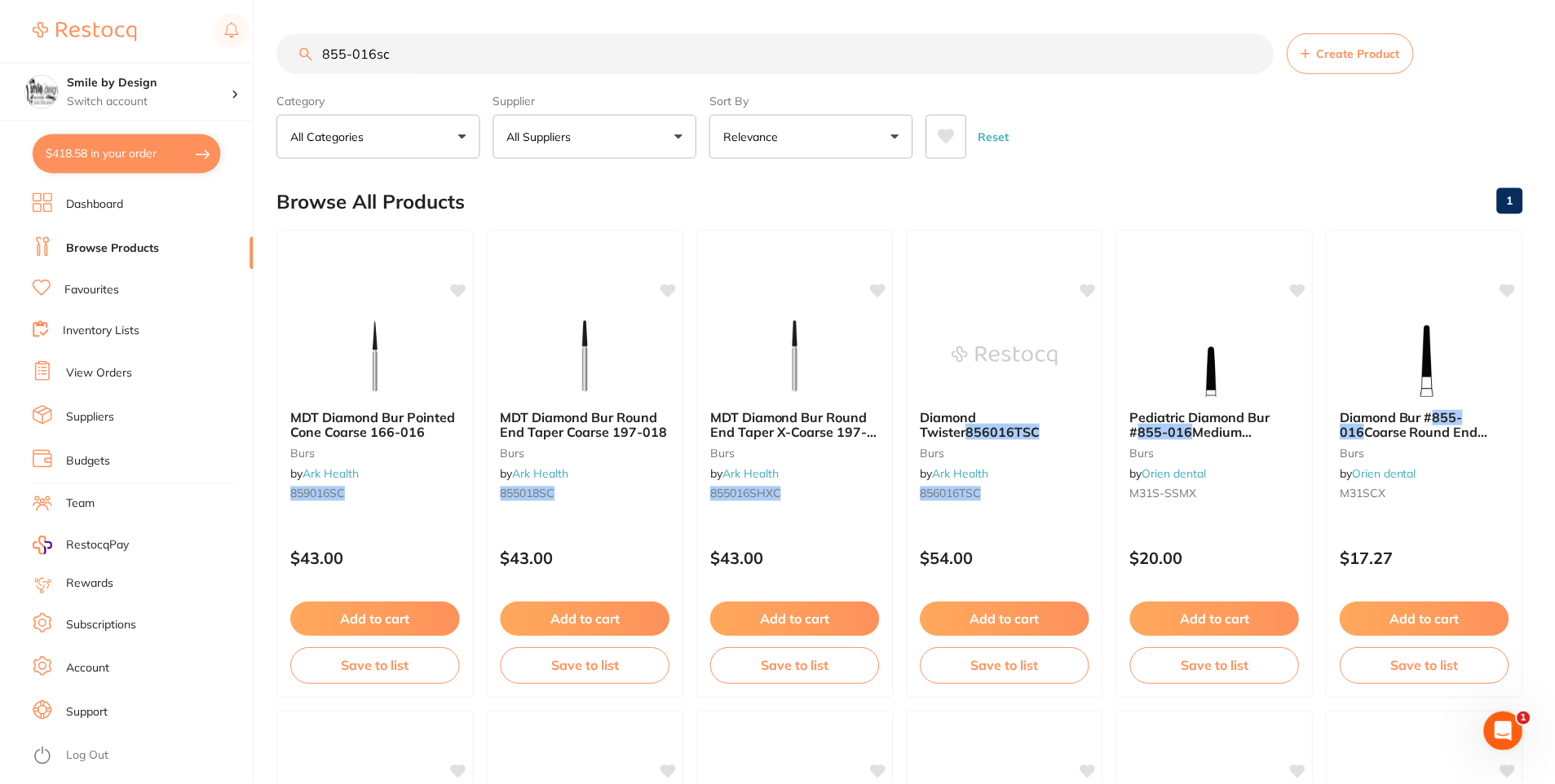
scroll to position [963, 0]
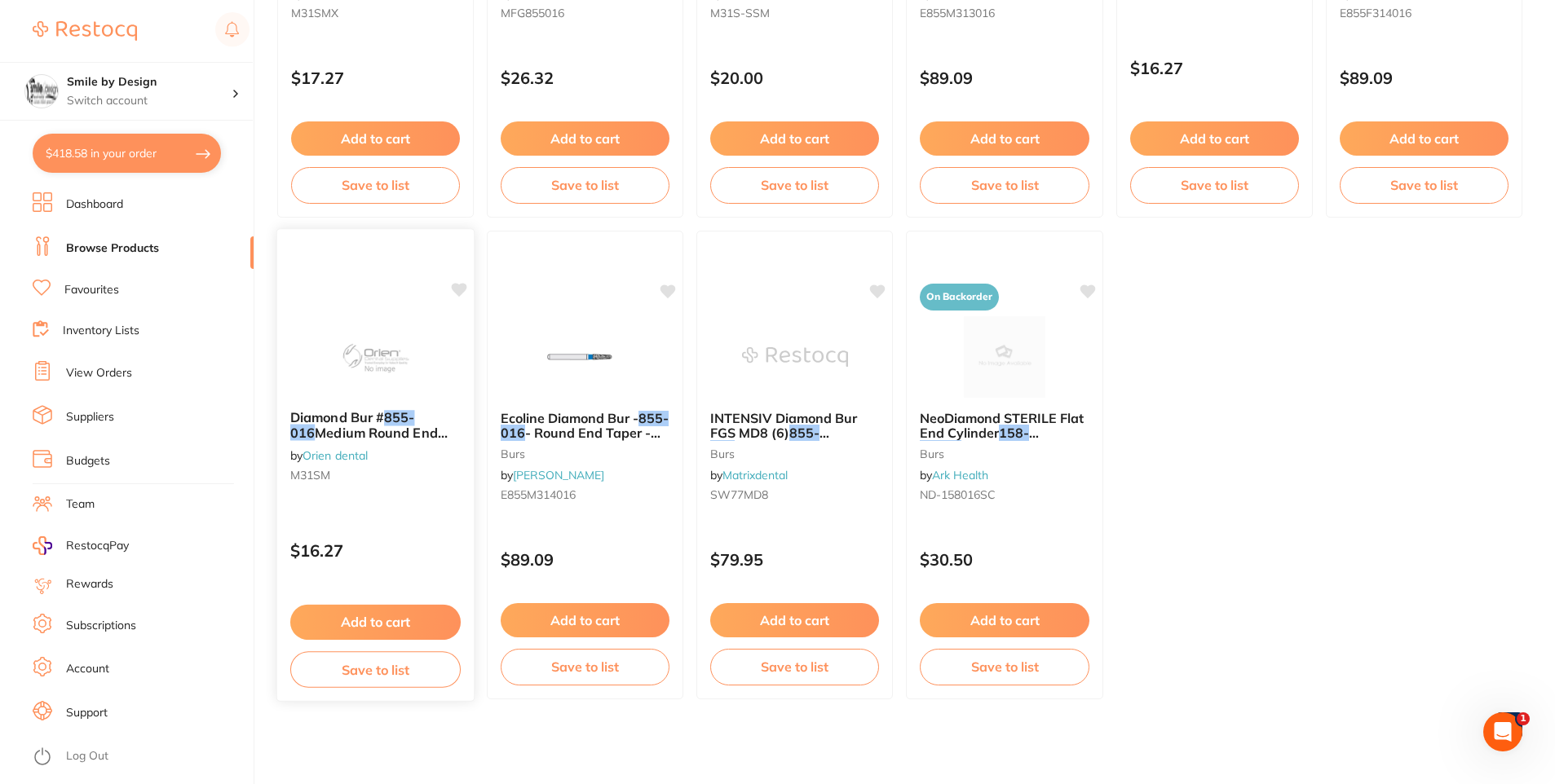
click at [415, 417] on em "855-016" at bounding box center [353, 425] width 125 height 32
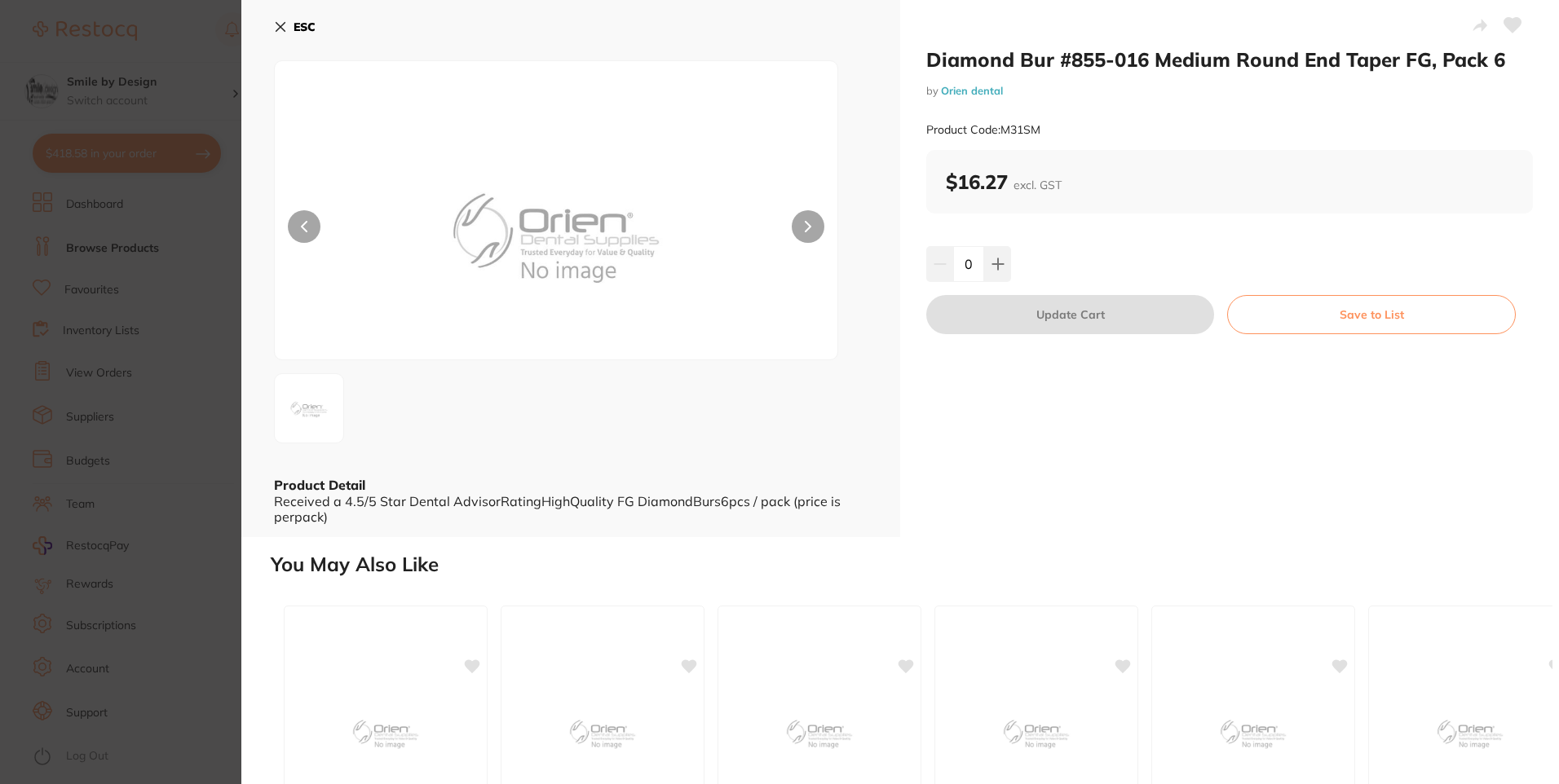
click at [293, 25] on button "ESC" at bounding box center [294, 27] width 41 height 28
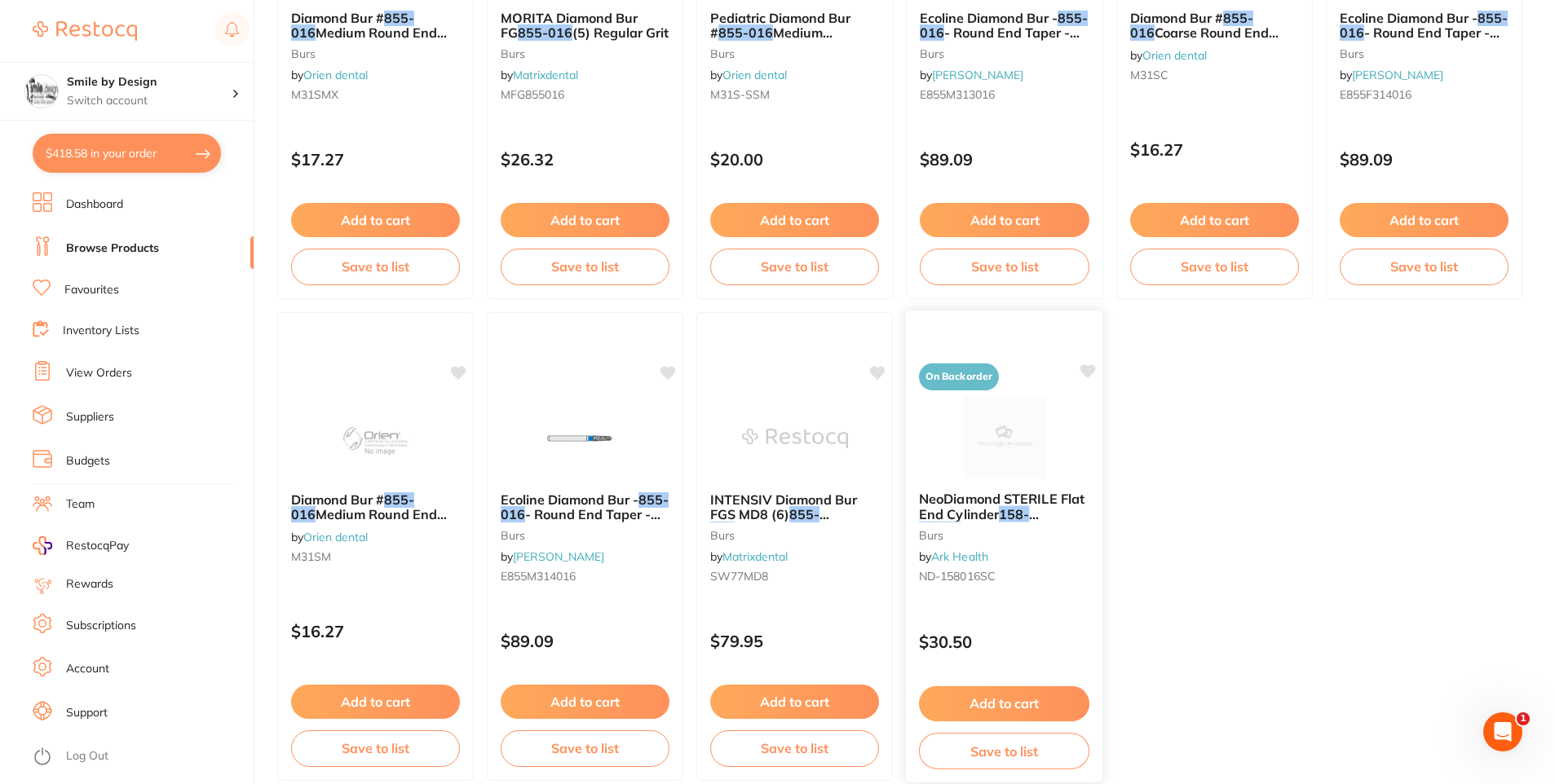
scroll to position [637, 0]
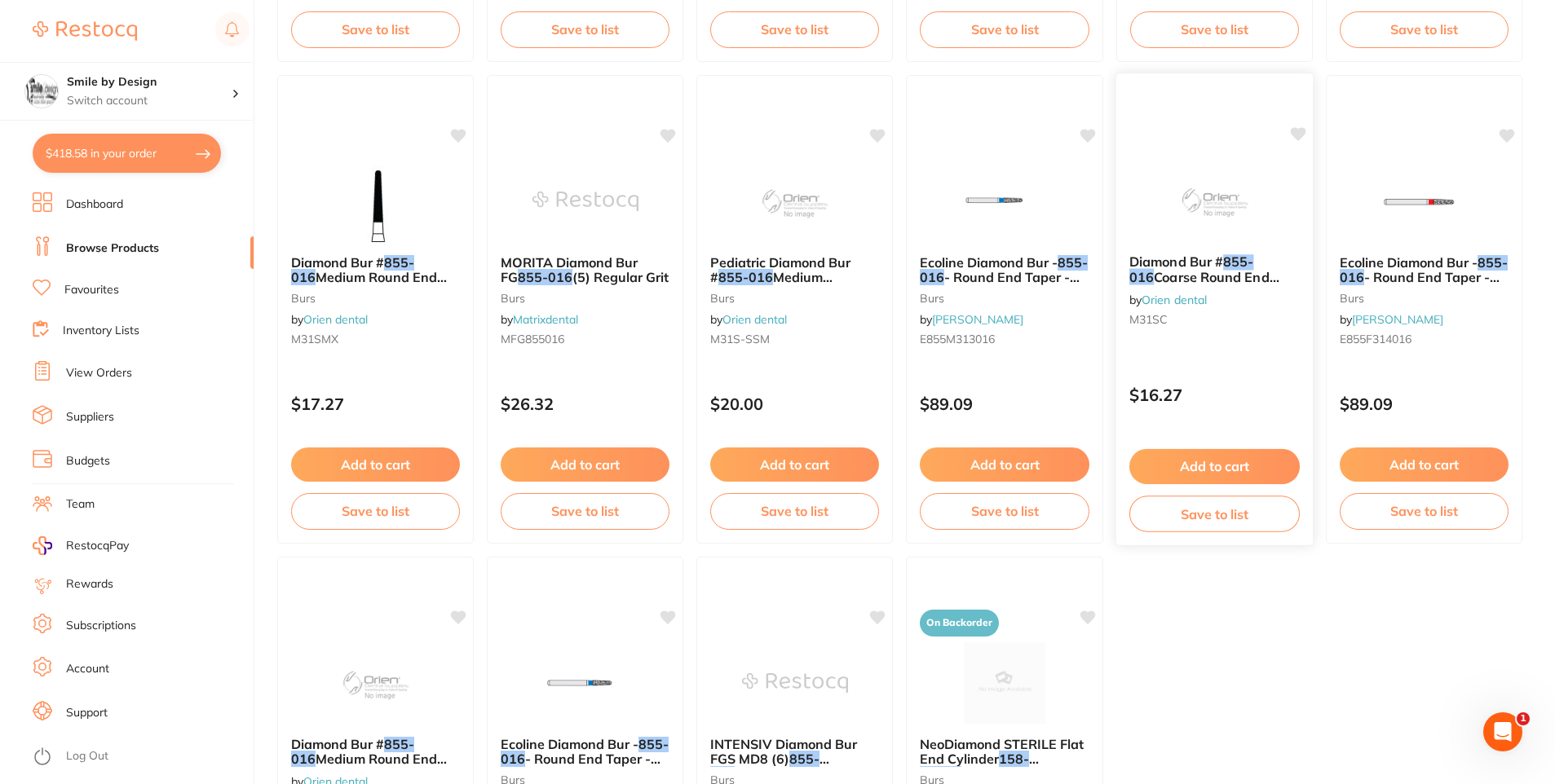
click at [1252, 273] on span "Coarse Round End Taper FG, Pack 6" at bounding box center [1204, 284] width 150 height 32
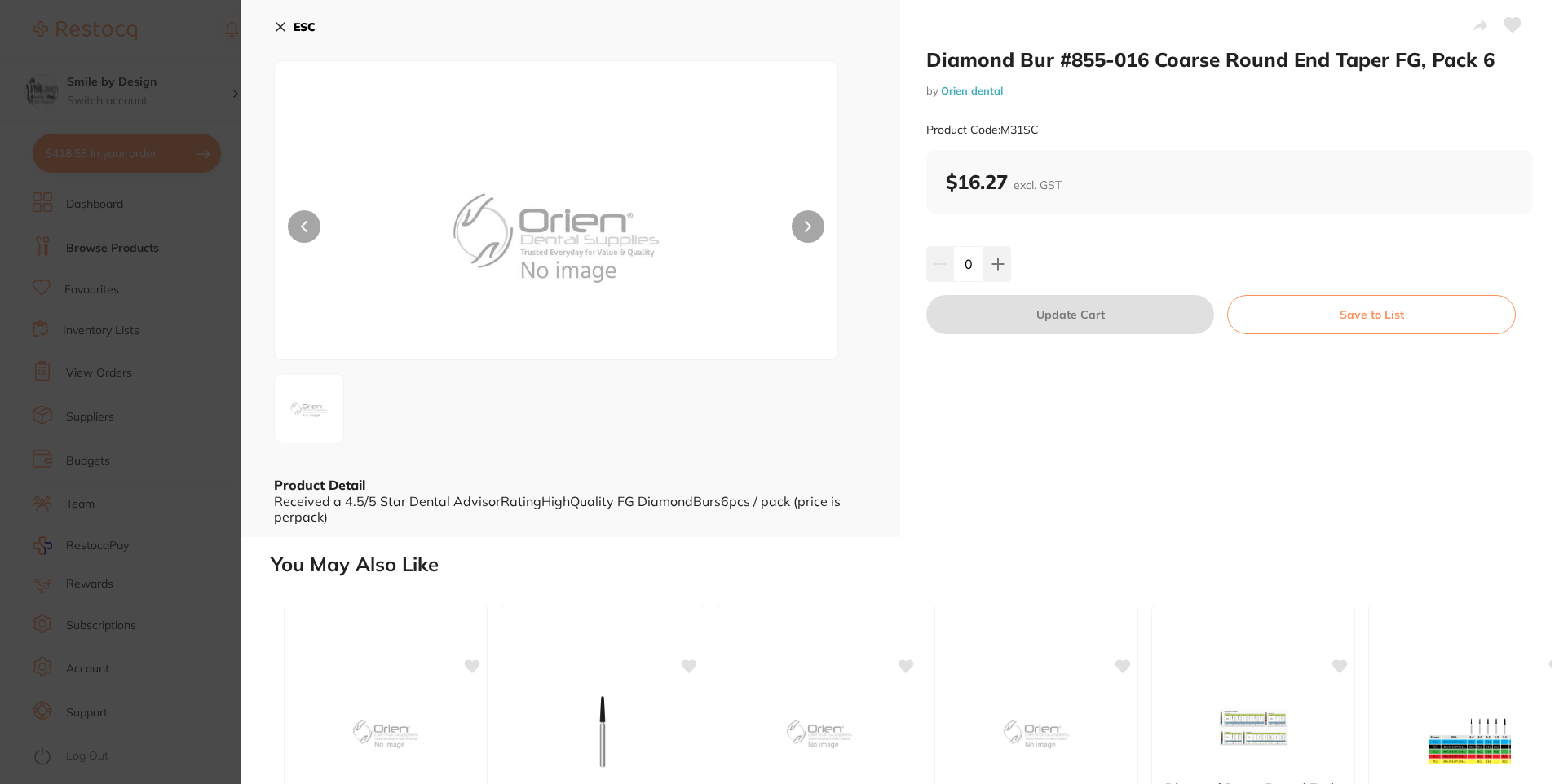
click at [285, 30] on icon at bounding box center [281, 27] width 13 height 13
